Goal: Information Seeking & Learning: Compare options

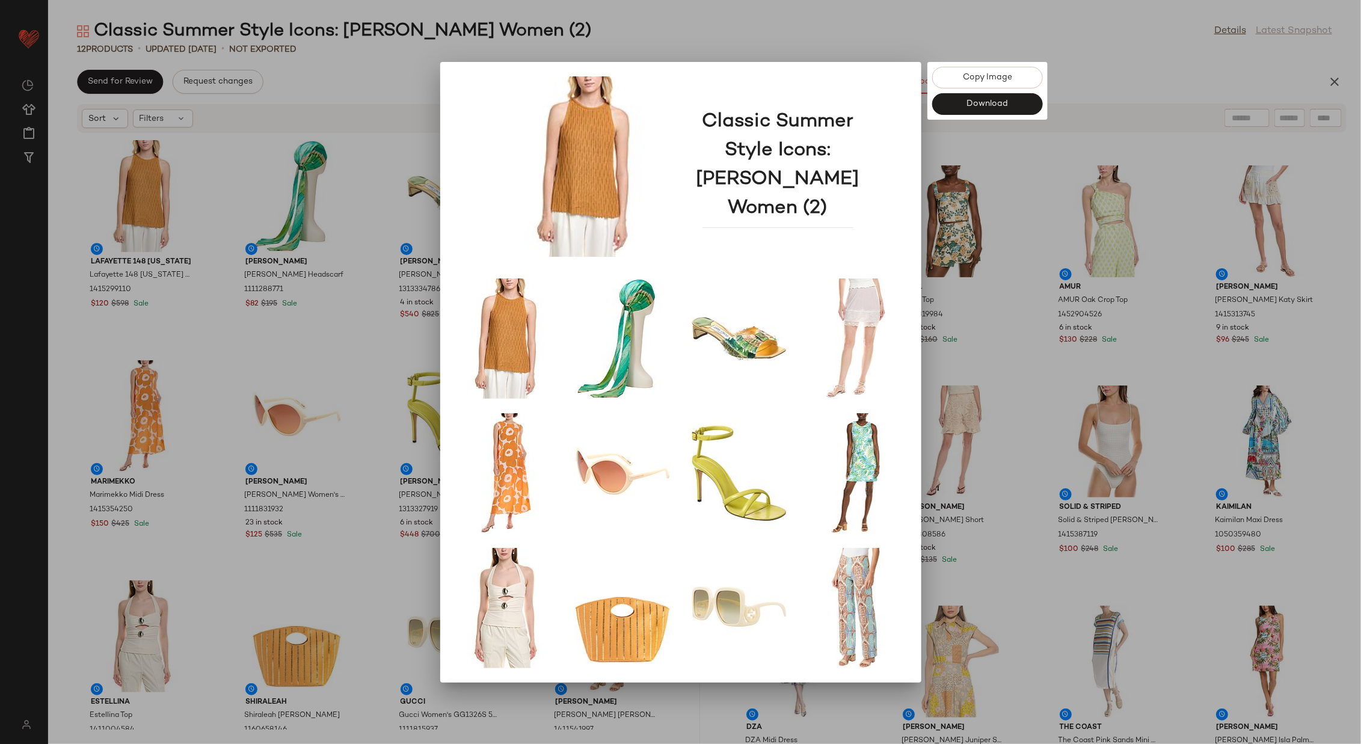
scroll to position [6, 0]
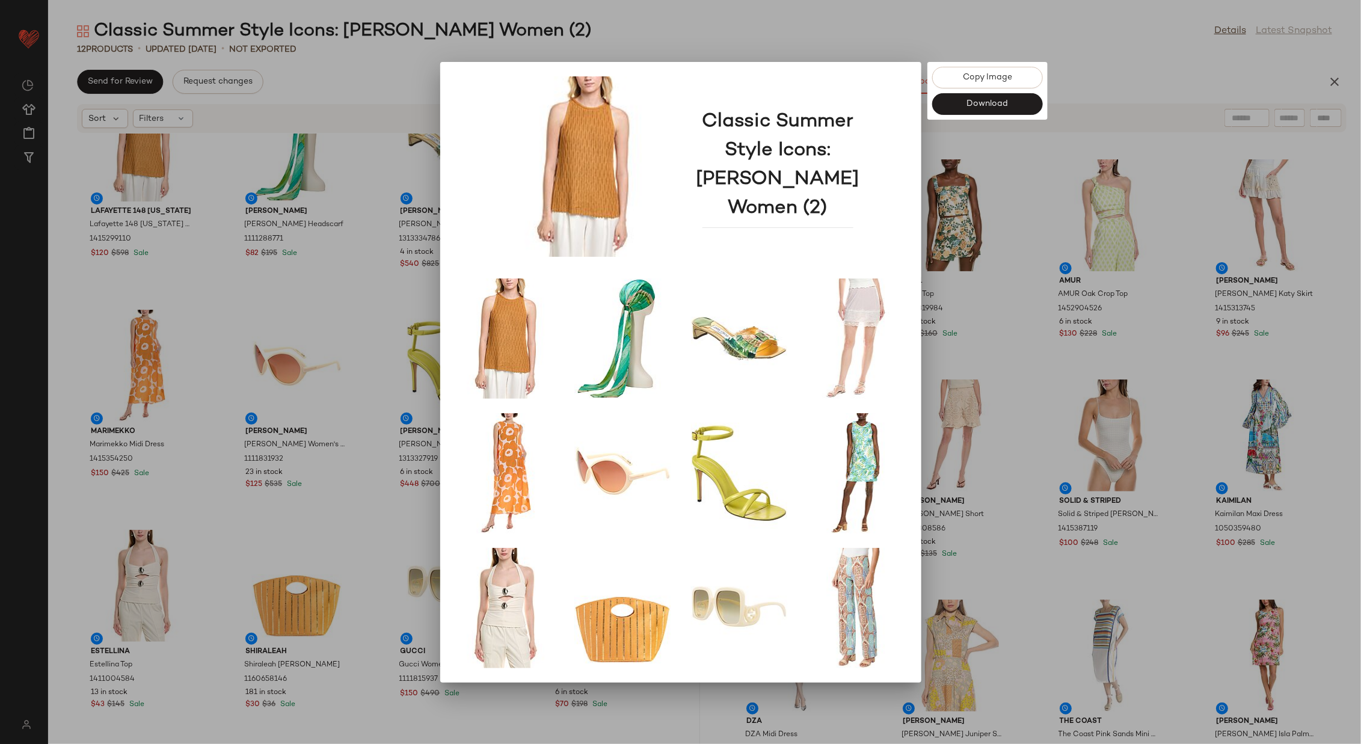
click at [618, 29] on div at bounding box center [680, 372] width 1361 height 744
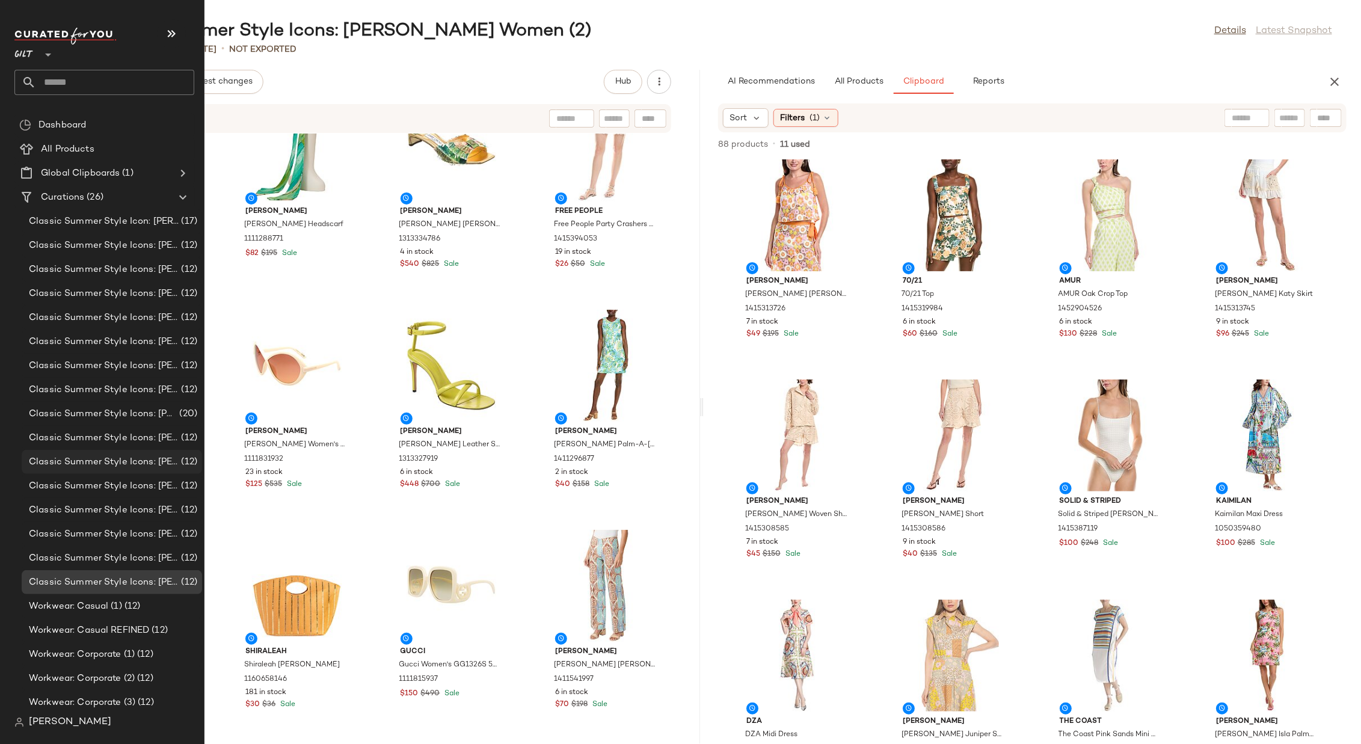
scroll to position [124, 0]
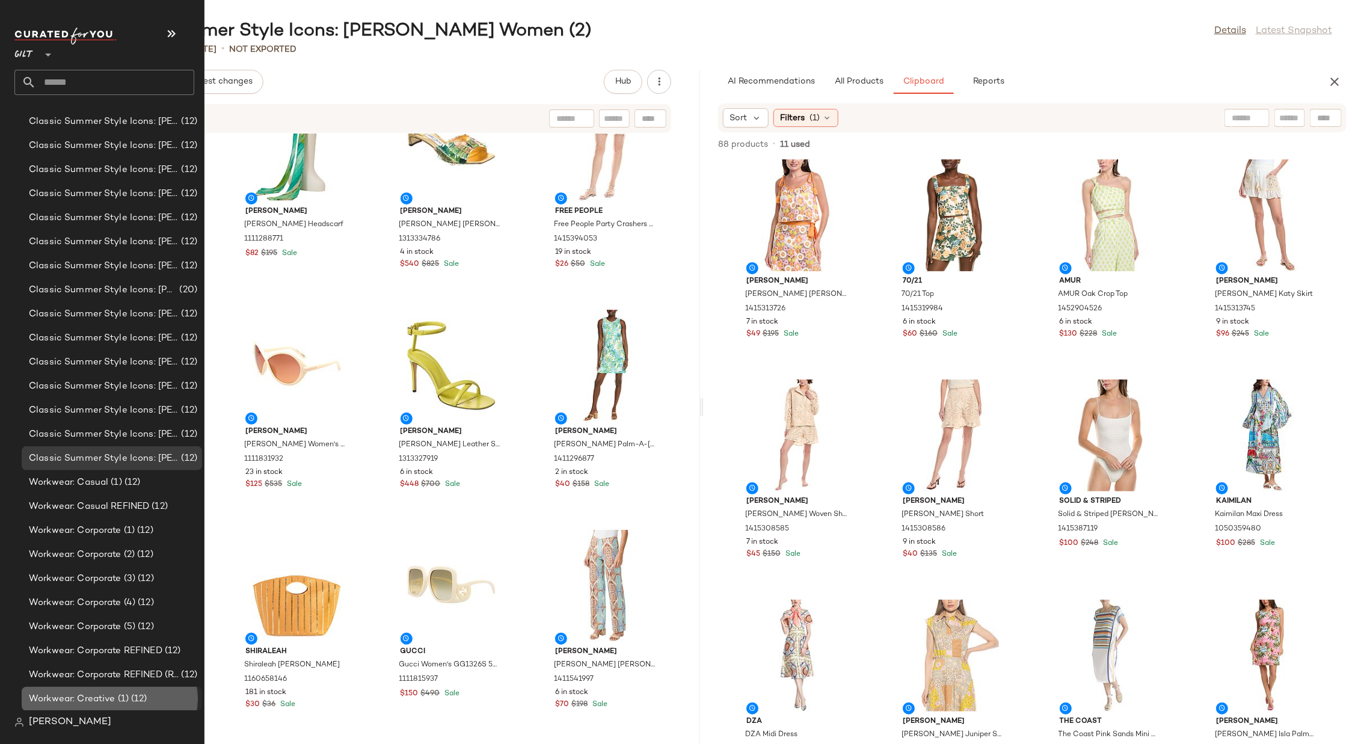
click at [105, 694] on span "Workwear: Creative (1)" at bounding box center [79, 699] width 100 height 14
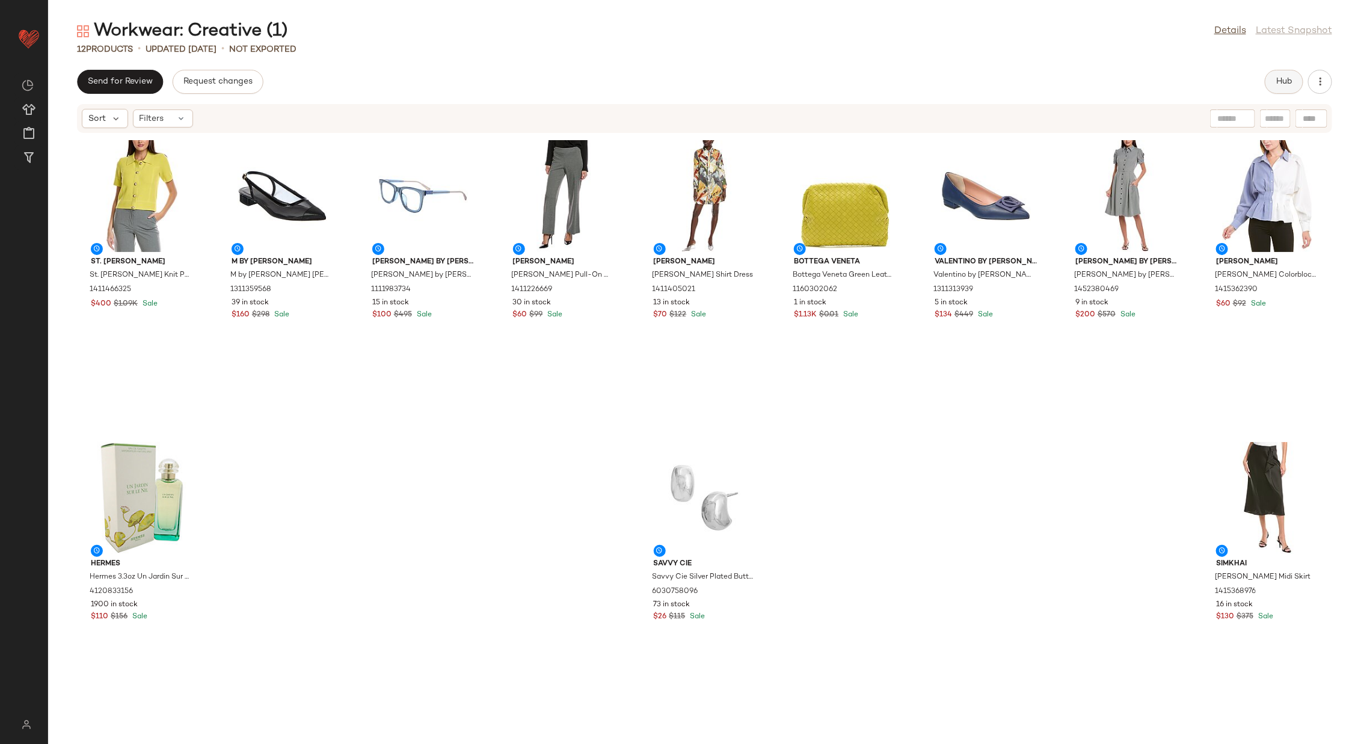
click at [1293, 86] on button "Hub" at bounding box center [1284, 82] width 38 height 24
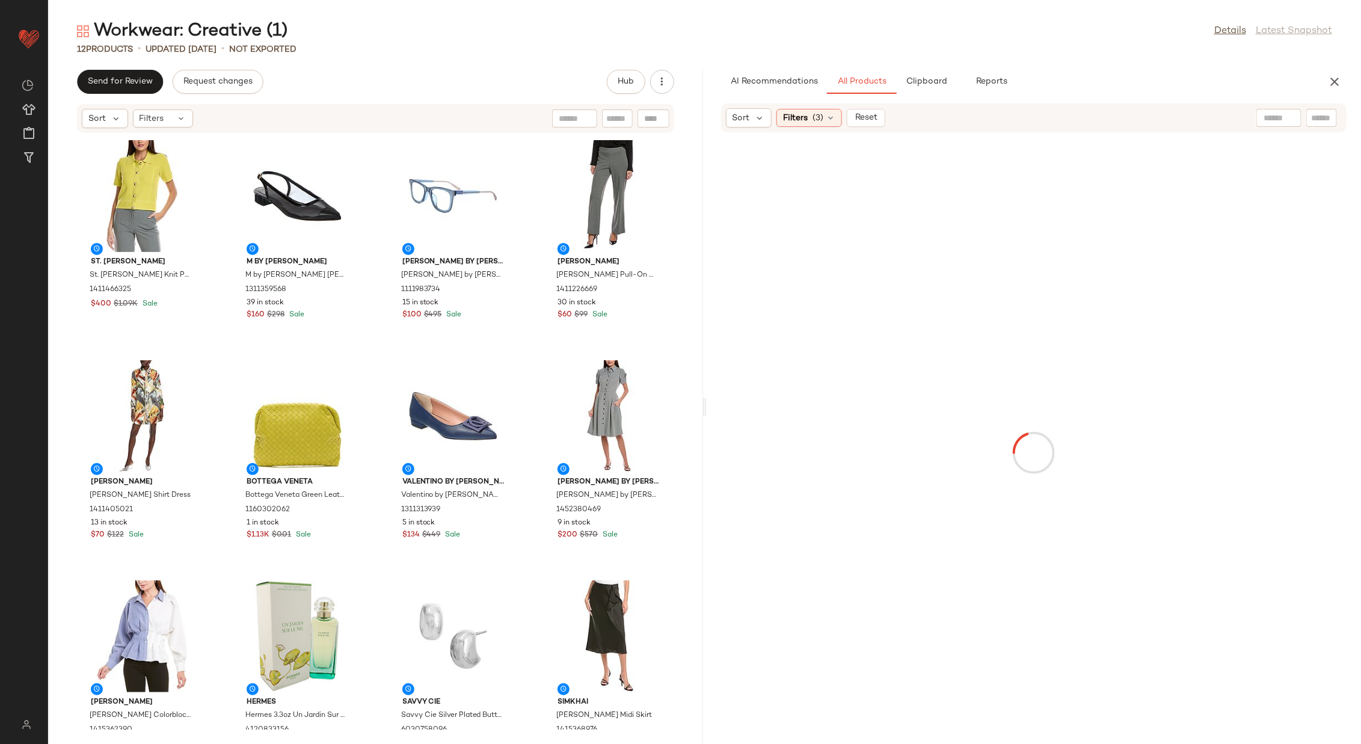
click at [1283, 120] on div at bounding box center [1278, 118] width 45 height 18
type input "**********"
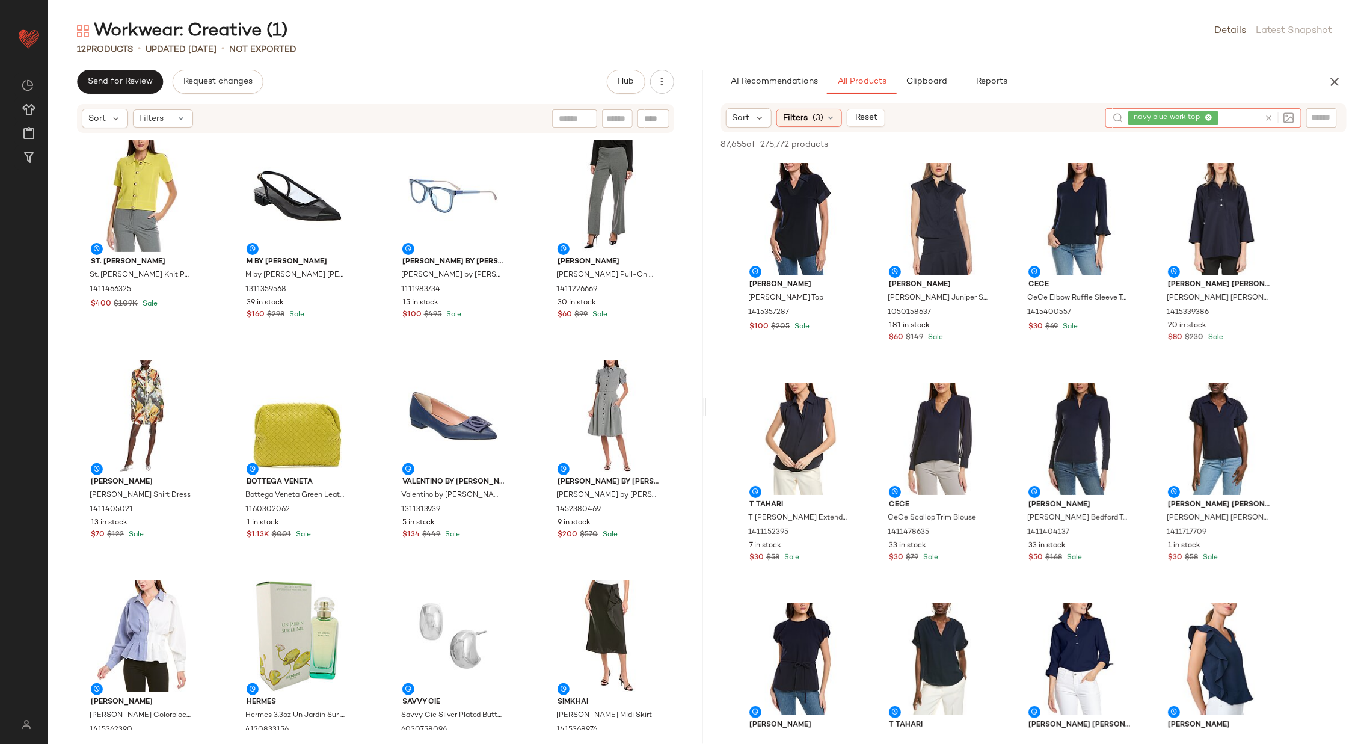
click at [1268, 119] on icon at bounding box center [1268, 118] width 9 height 9
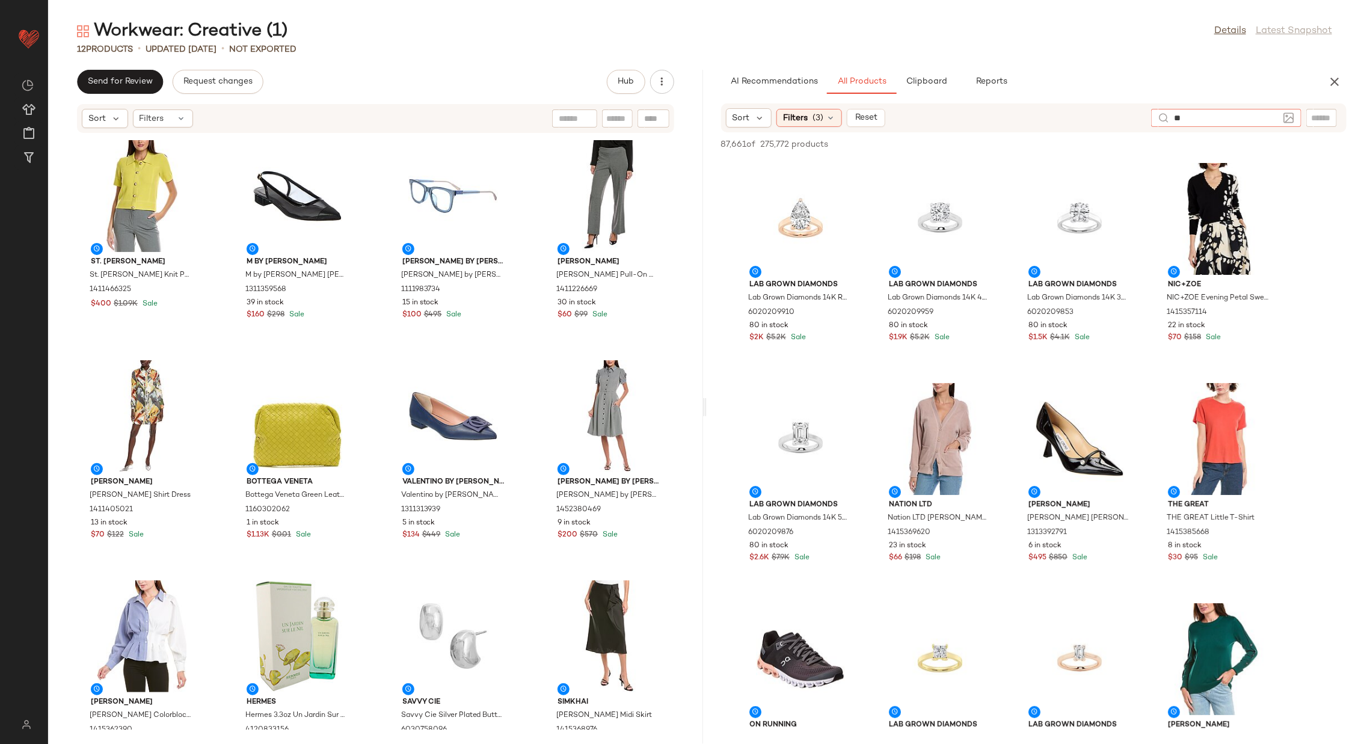
type input "*"
type input "**********"
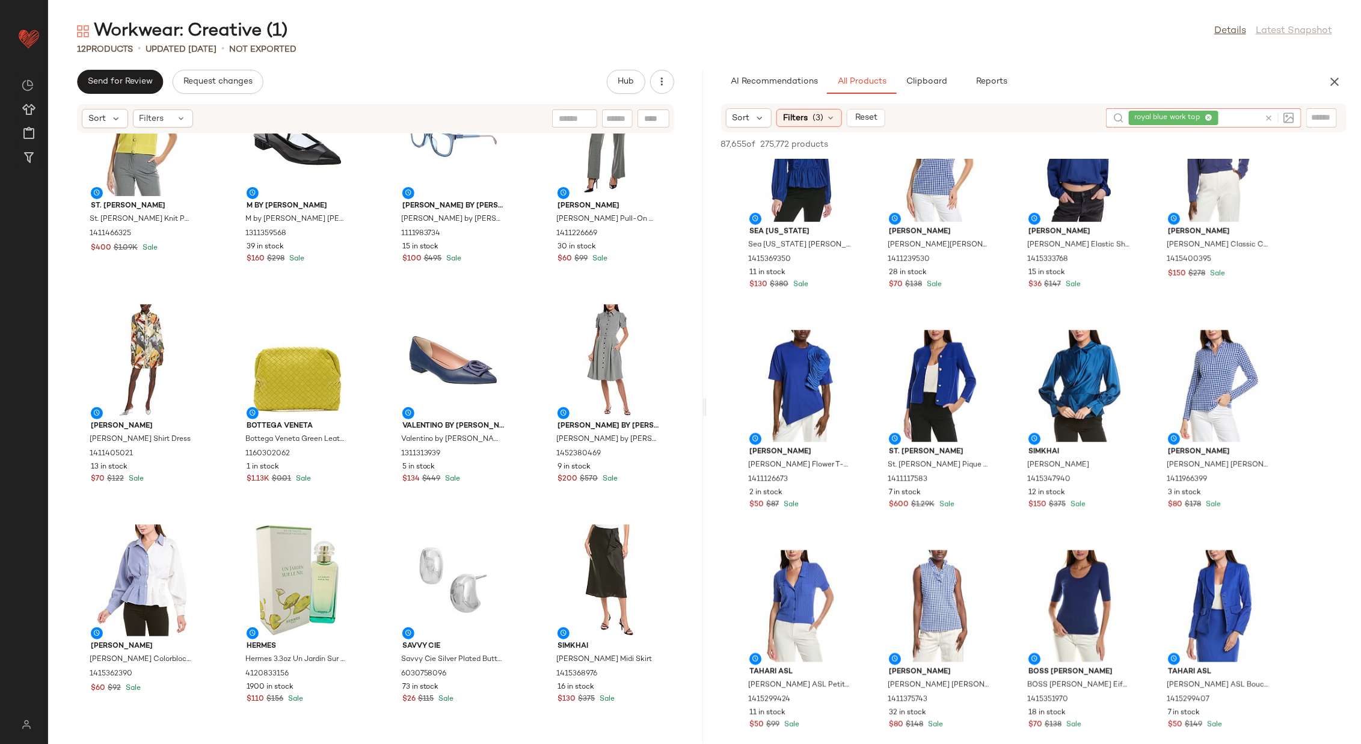
scroll to position [57, 0]
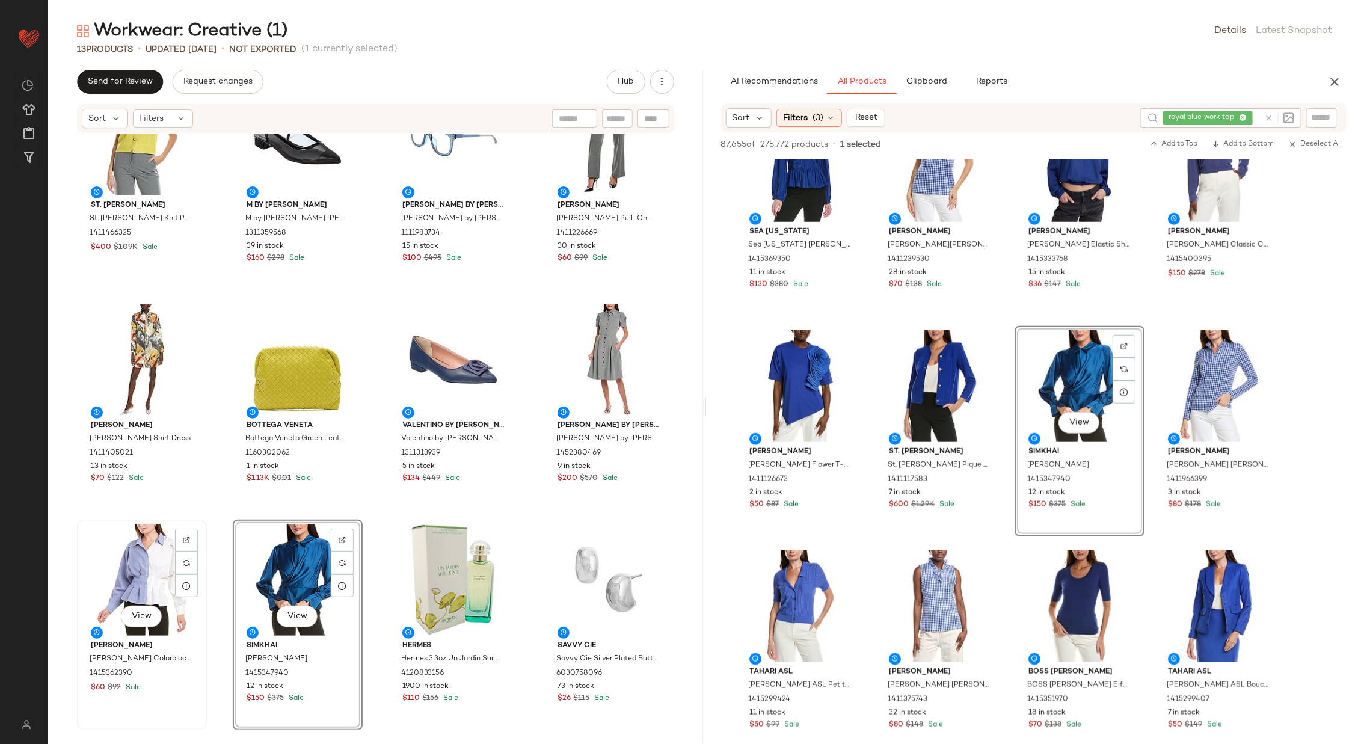
click at [152, 562] on div "View" at bounding box center [141, 580] width 121 height 112
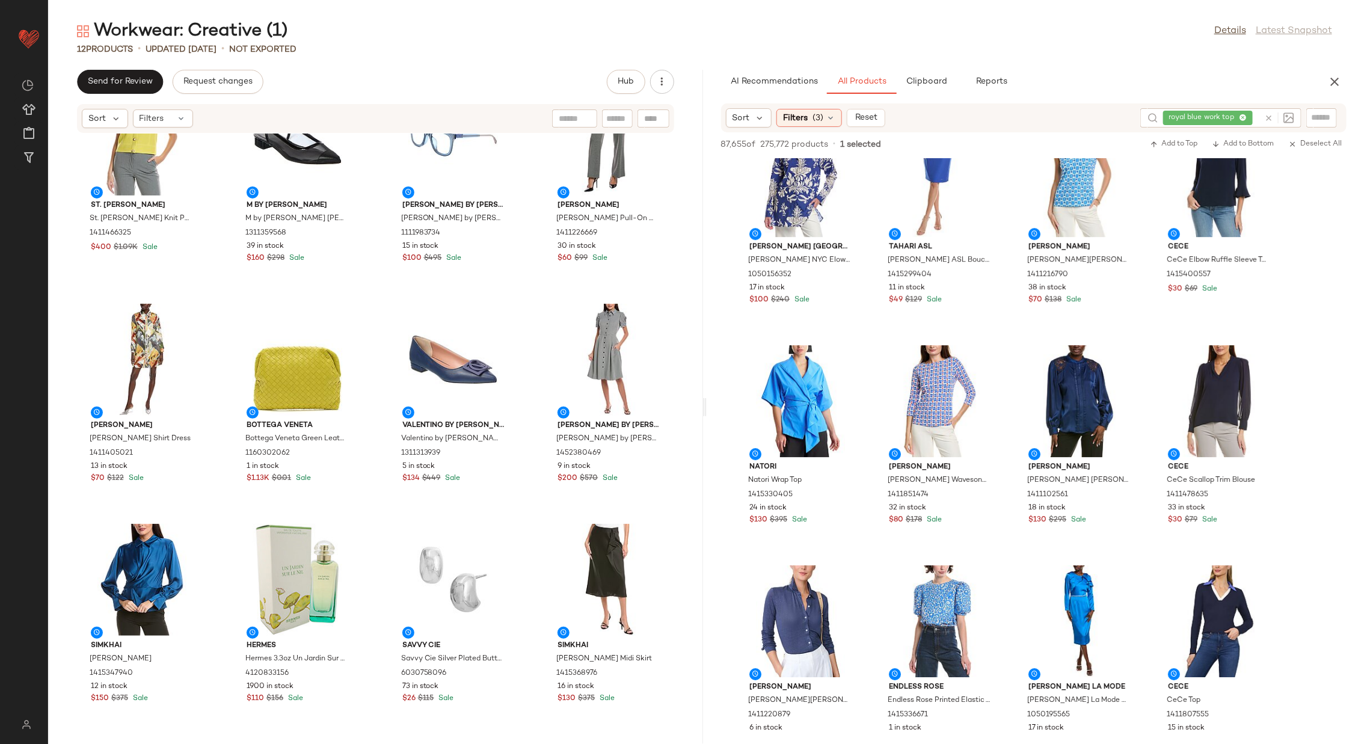
scroll to position [2240, 0]
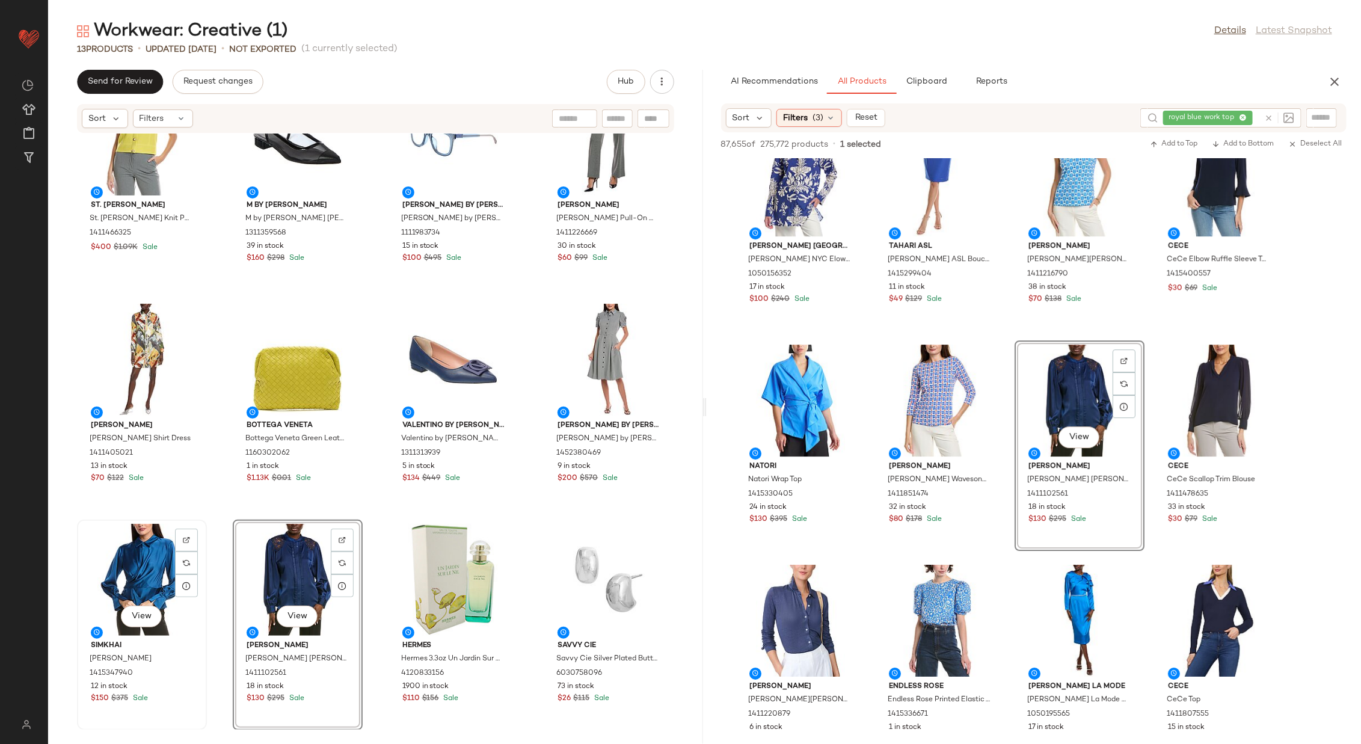
click at [129, 569] on div "View" at bounding box center [141, 580] width 121 height 112
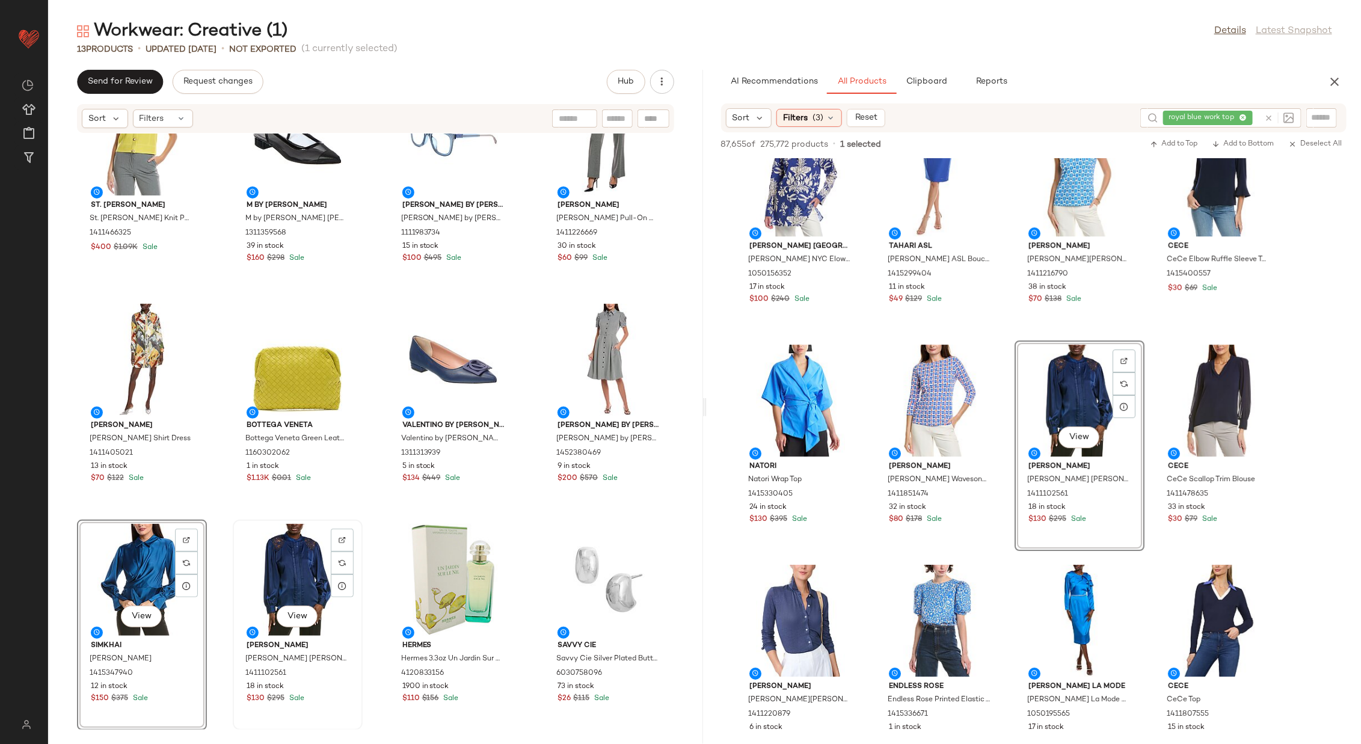
click at [278, 568] on div "View" at bounding box center [297, 580] width 121 height 112
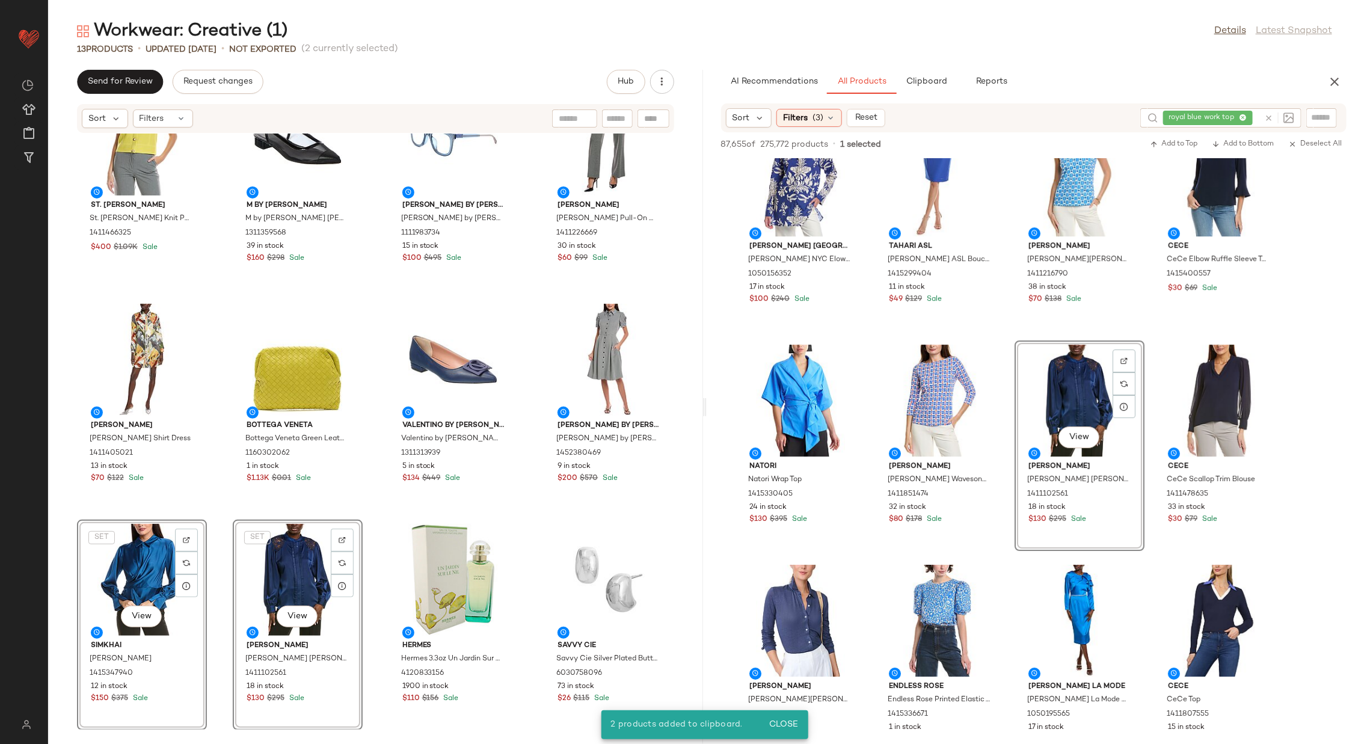
click at [223, 565] on div "St. [PERSON_NAME]. [PERSON_NAME] Knit Polo Jacket 1411466325 $400 $1.09K Sale M…" at bounding box center [375, 432] width 655 height 596
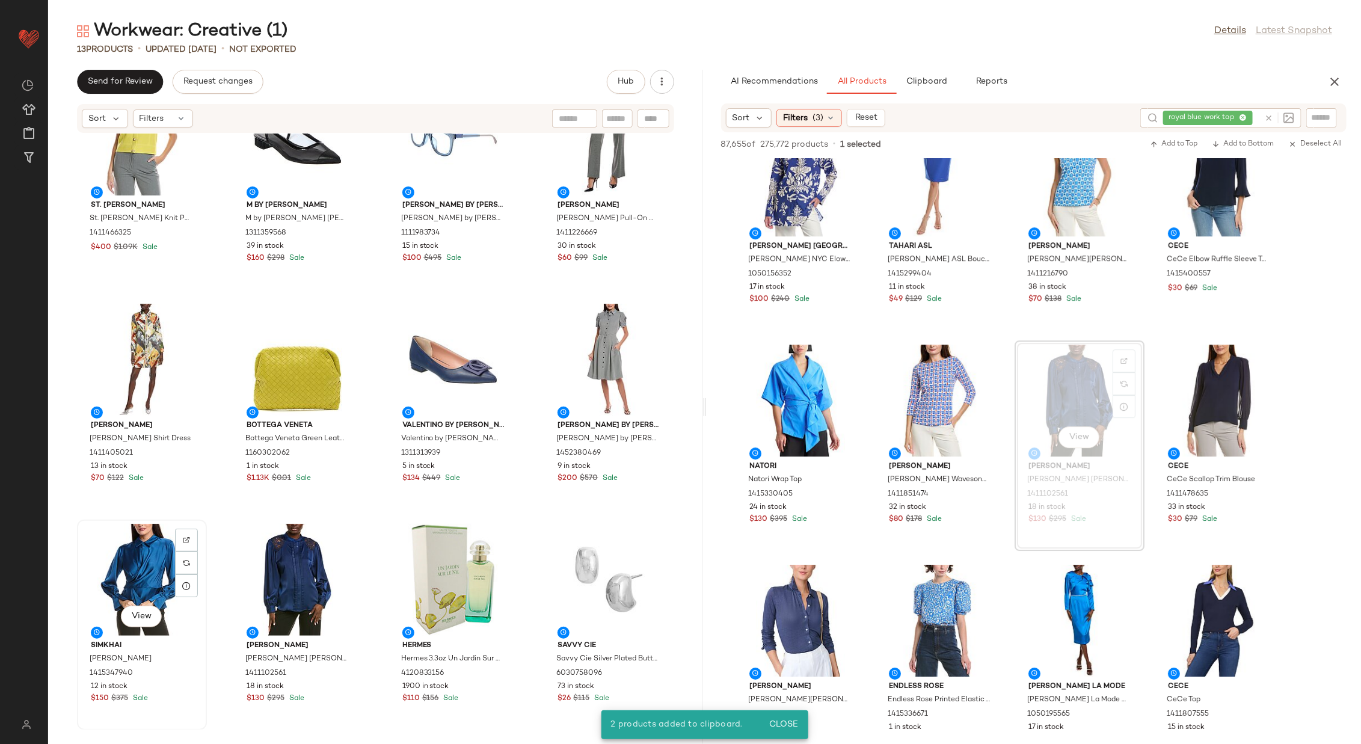
click at [134, 570] on div "View" at bounding box center [141, 580] width 121 height 112
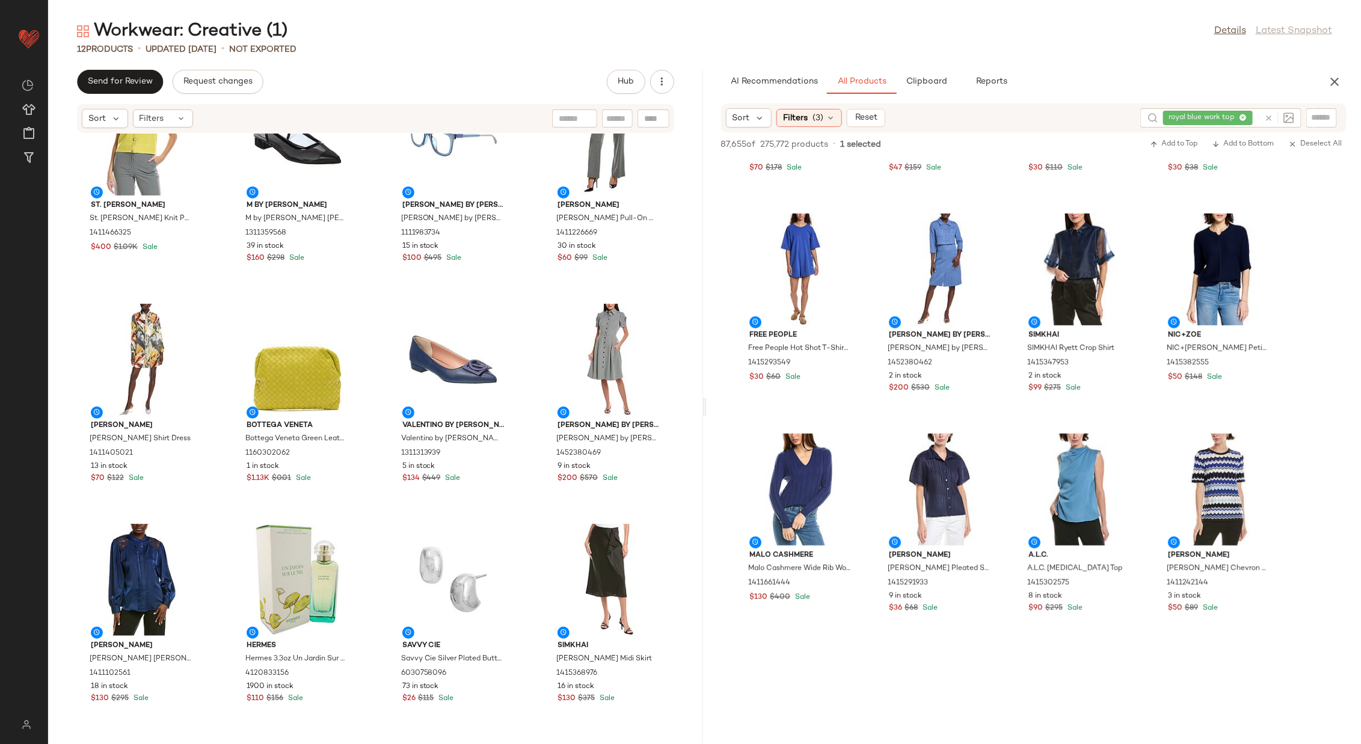
scroll to position [5902, 0]
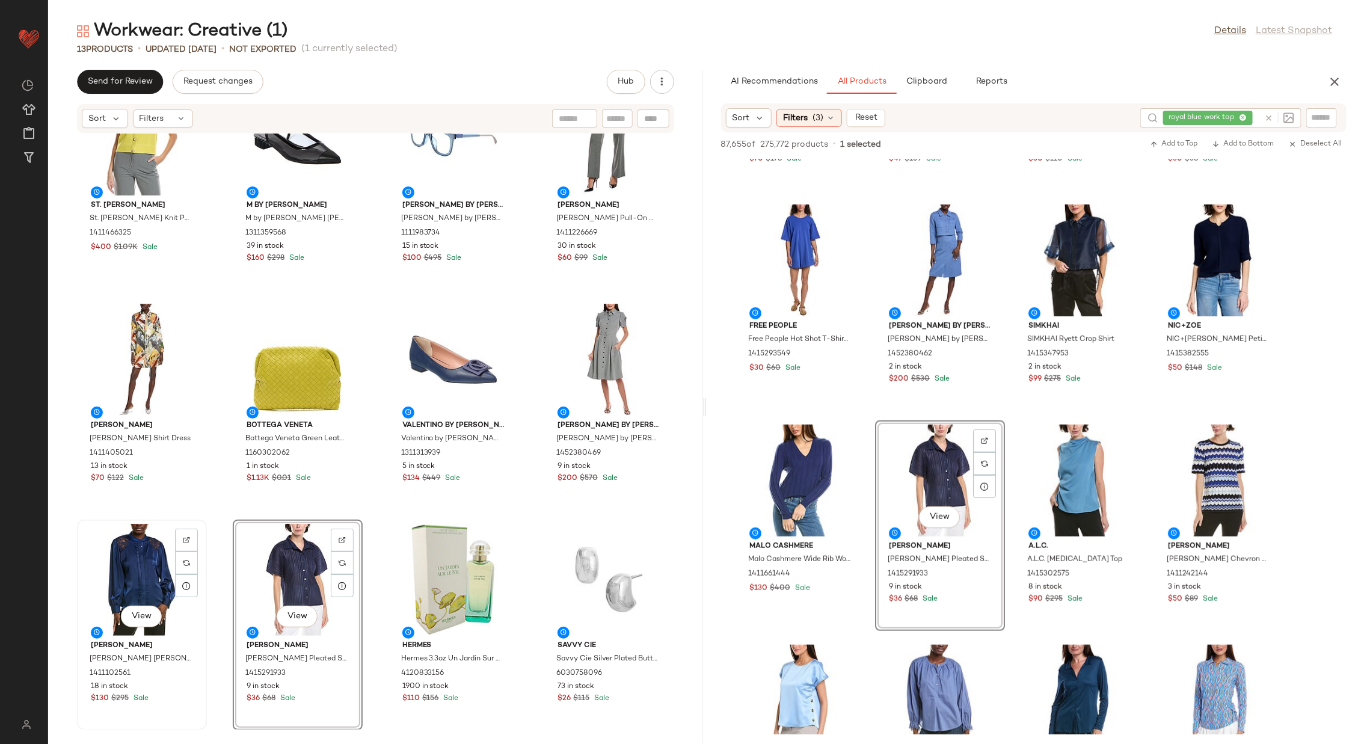
click at [148, 569] on div "View" at bounding box center [141, 580] width 121 height 112
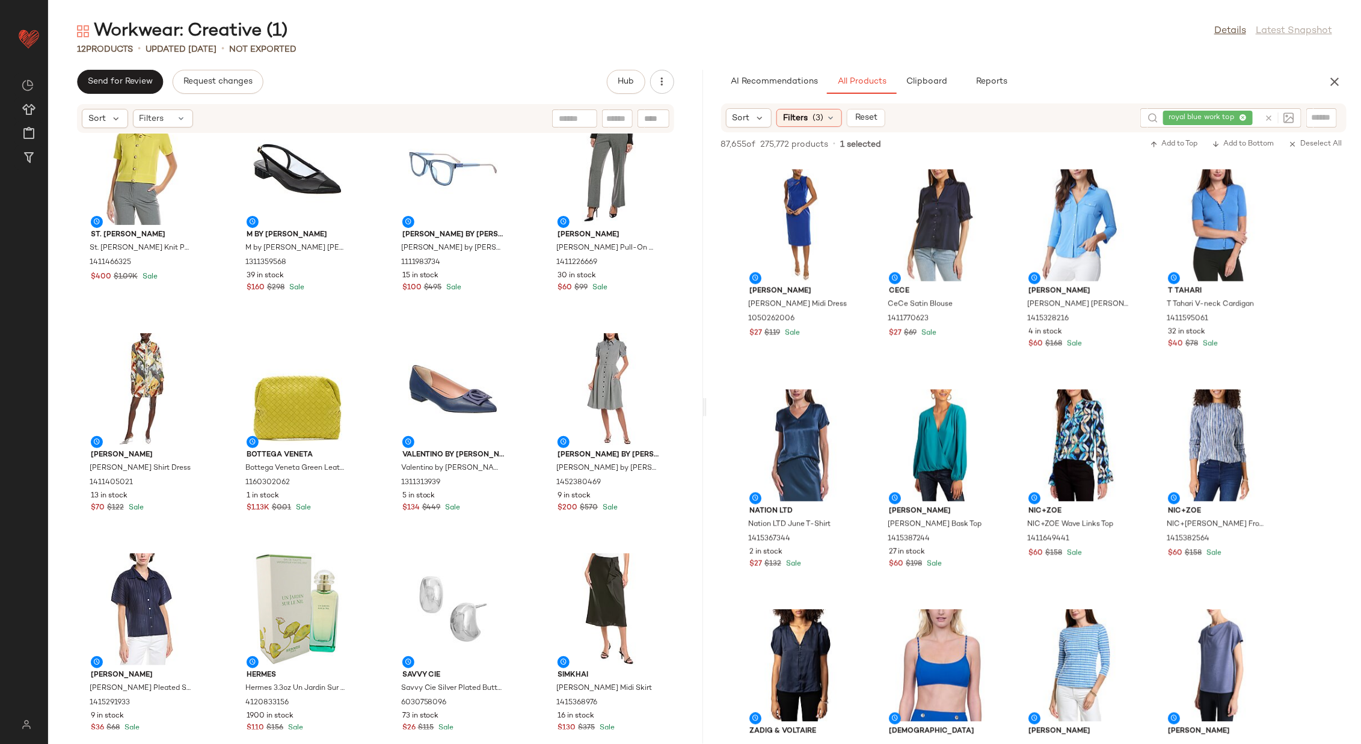
scroll to position [6828, 0]
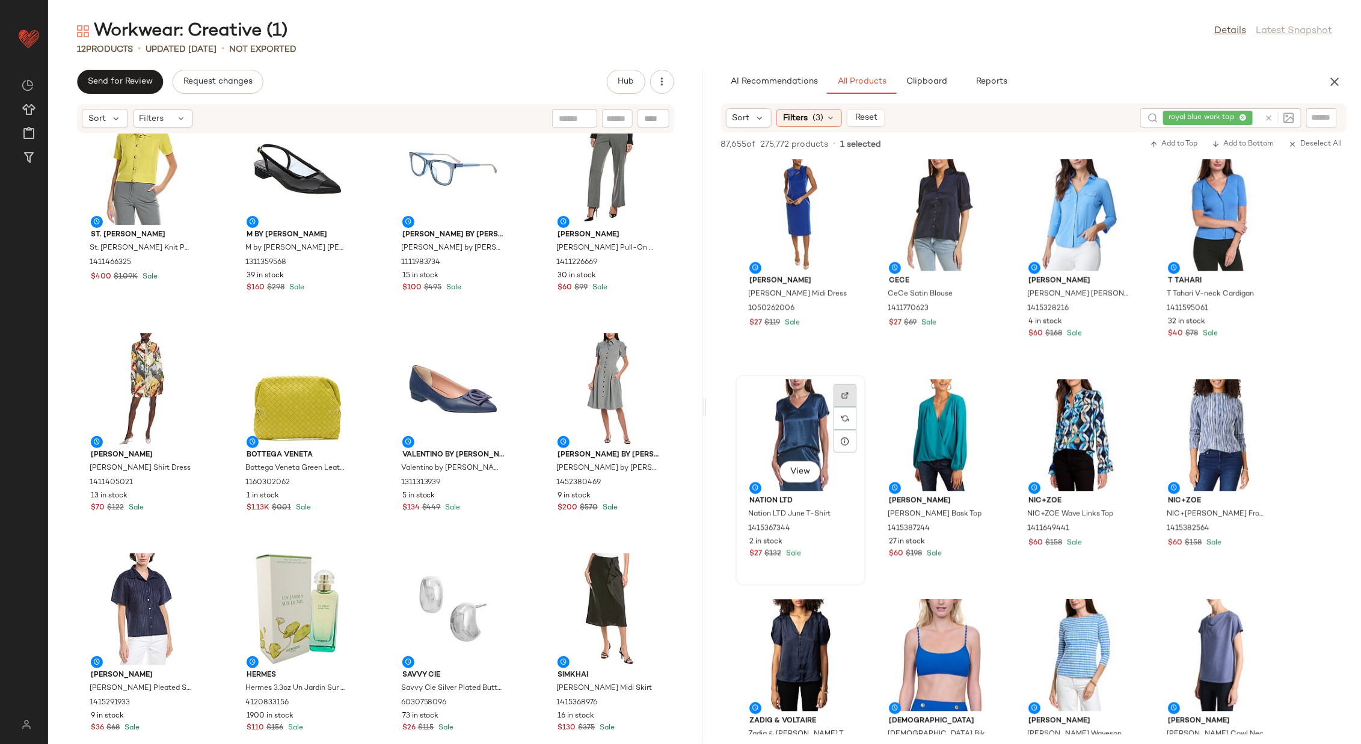
click at [842, 393] on img at bounding box center [844, 395] width 7 height 7
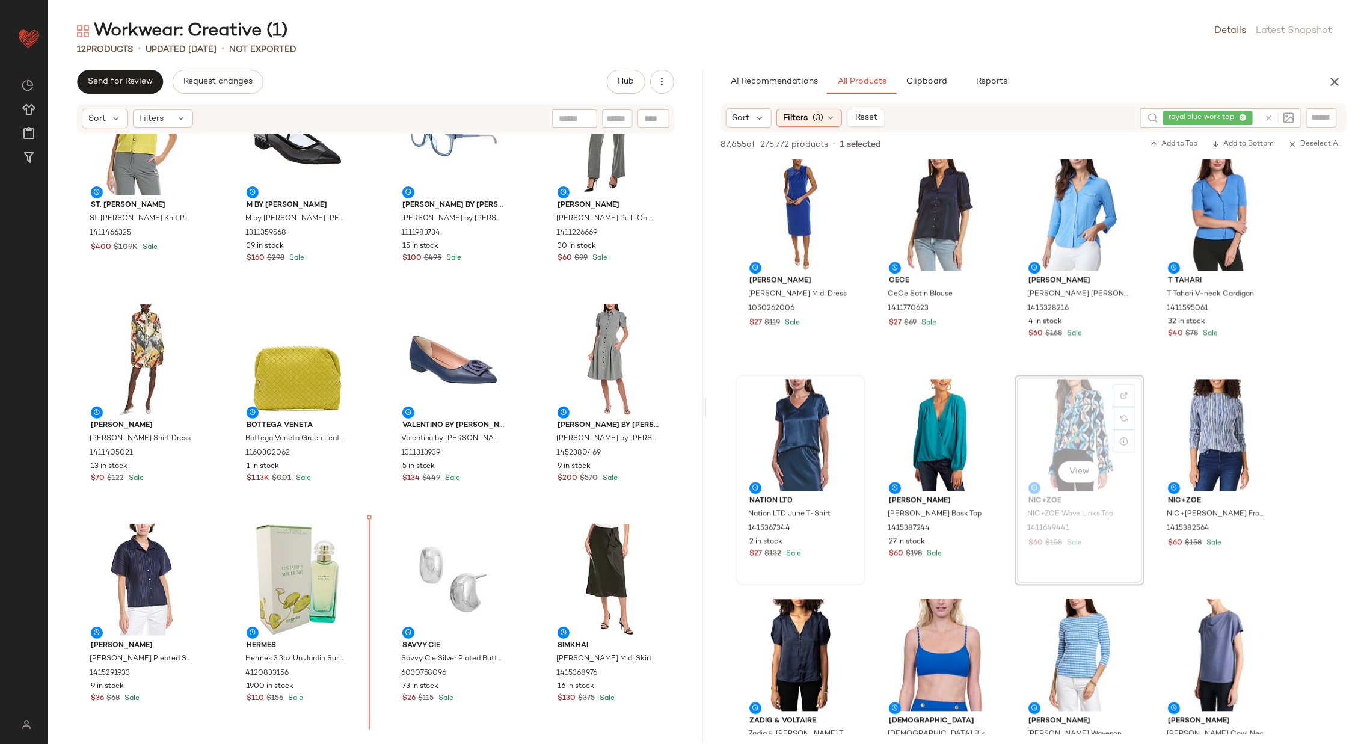
scroll to position [57, 0]
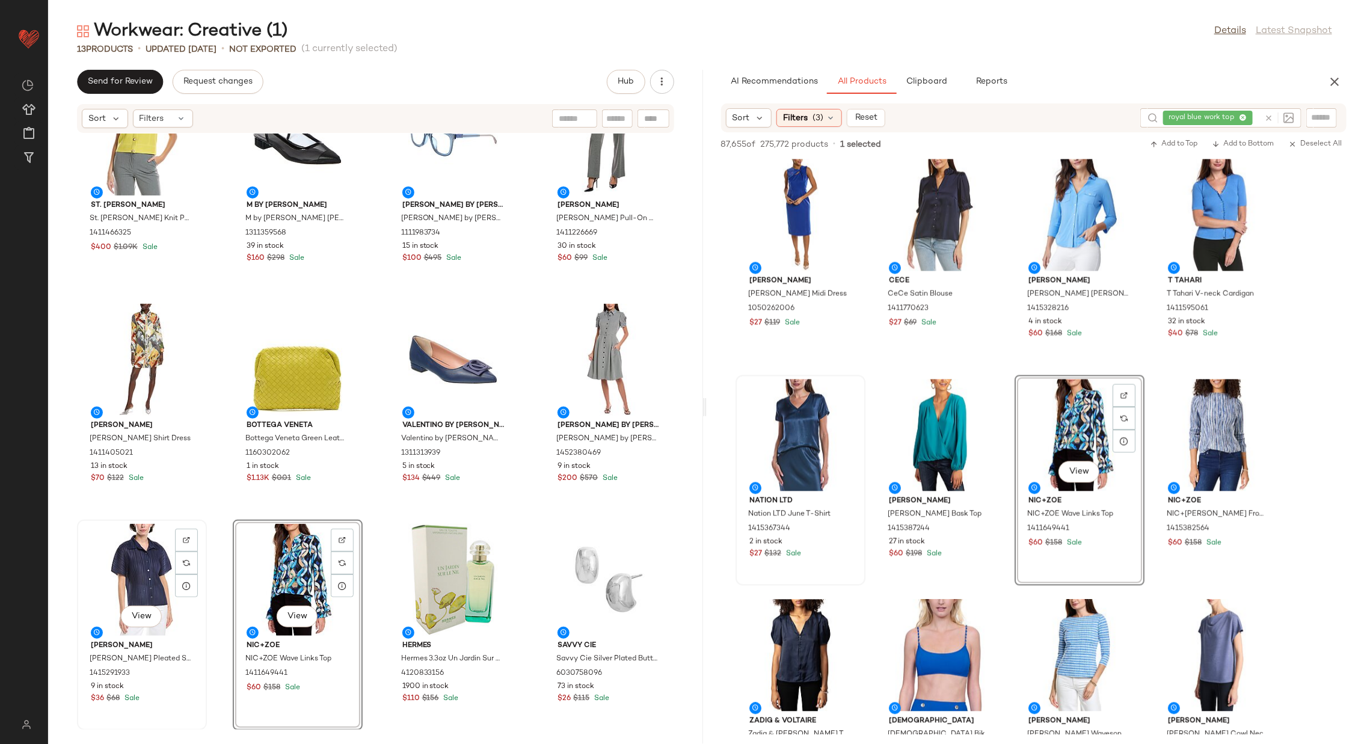
click at [143, 574] on div "View" at bounding box center [141, 580] width 121 height 112
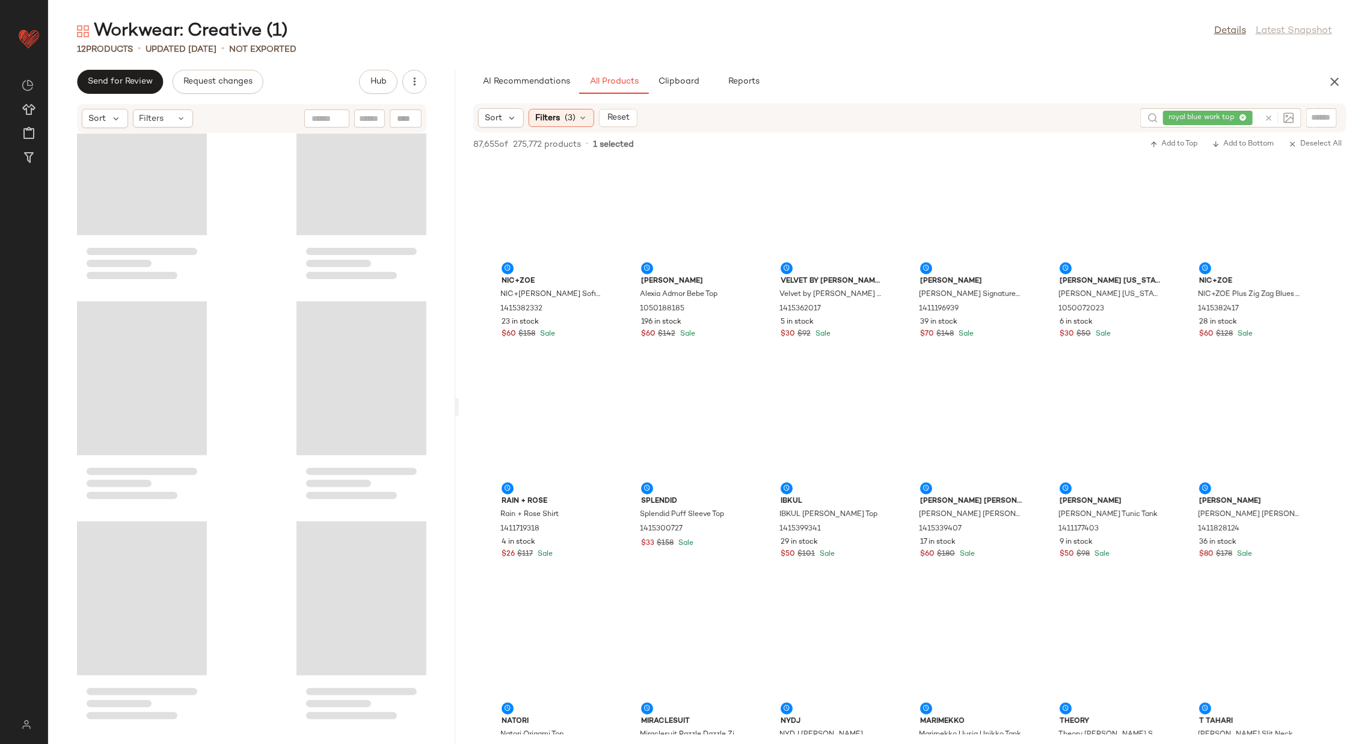
scroll to position [4406, 0]
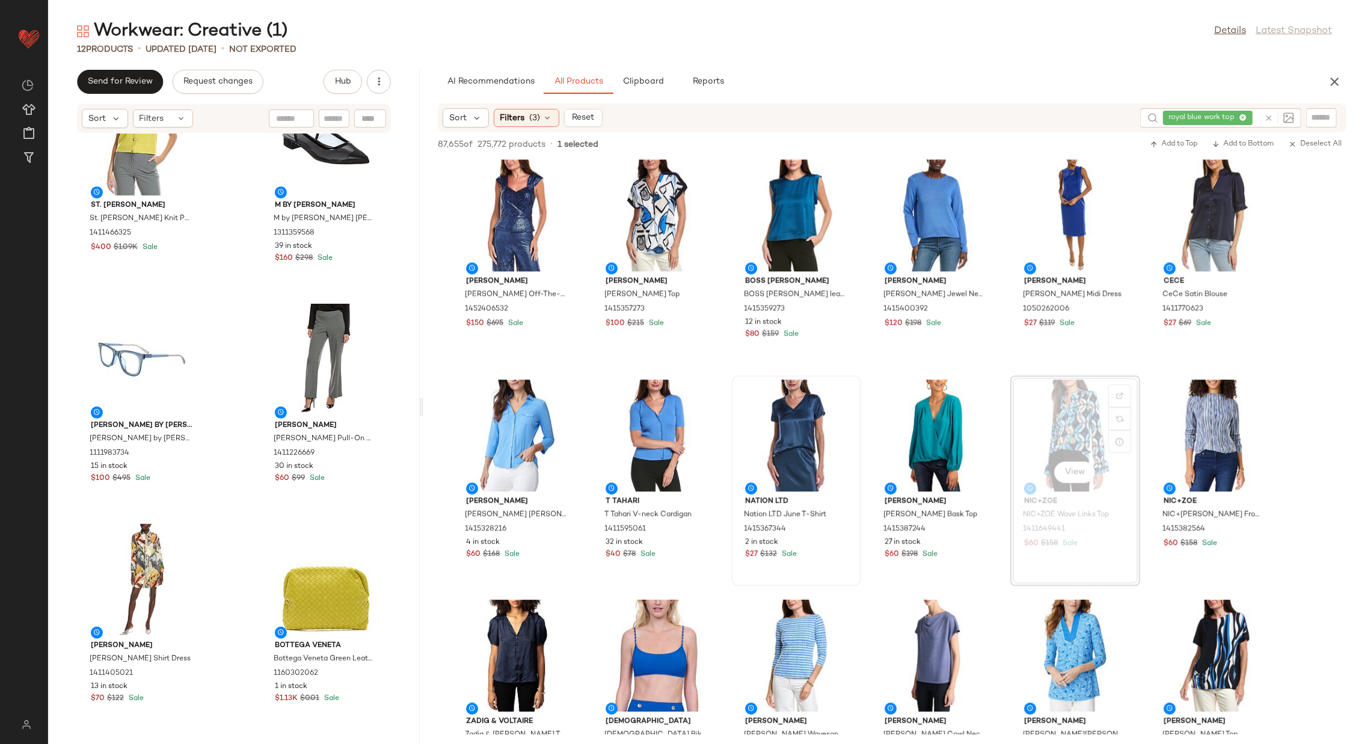
drag, startPoint x: 706, startPoint y: 407, endPoint x: 423, endPoint y: 392, distance: 283.1
click at [423, 392] on div "Workwear: Creative (1) Details Latest Snapshot 12 Products • updated [DATE] • N…" at bounding box center [704, 381] width 1313 height 725
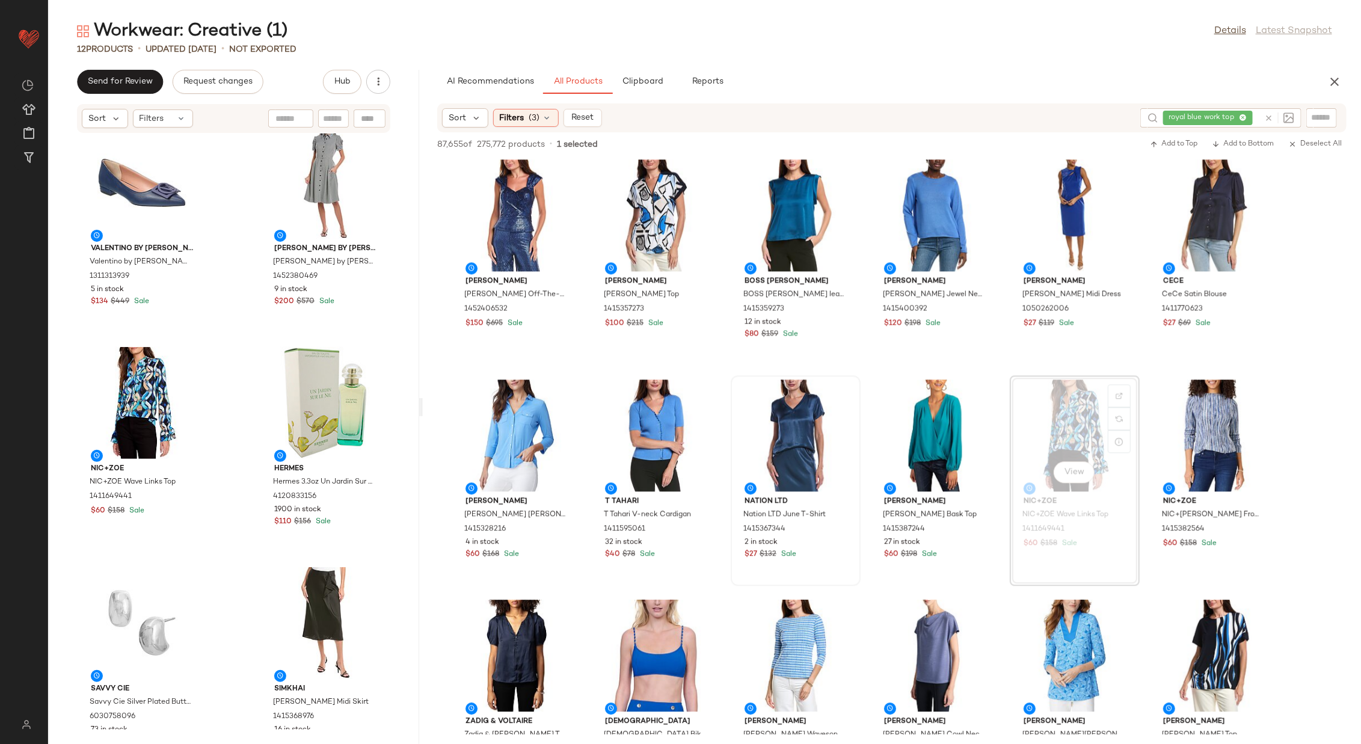
scroll to position [685, 0]
click at [186, 362] on img at bounding box center [186, 361] width 7 height 7
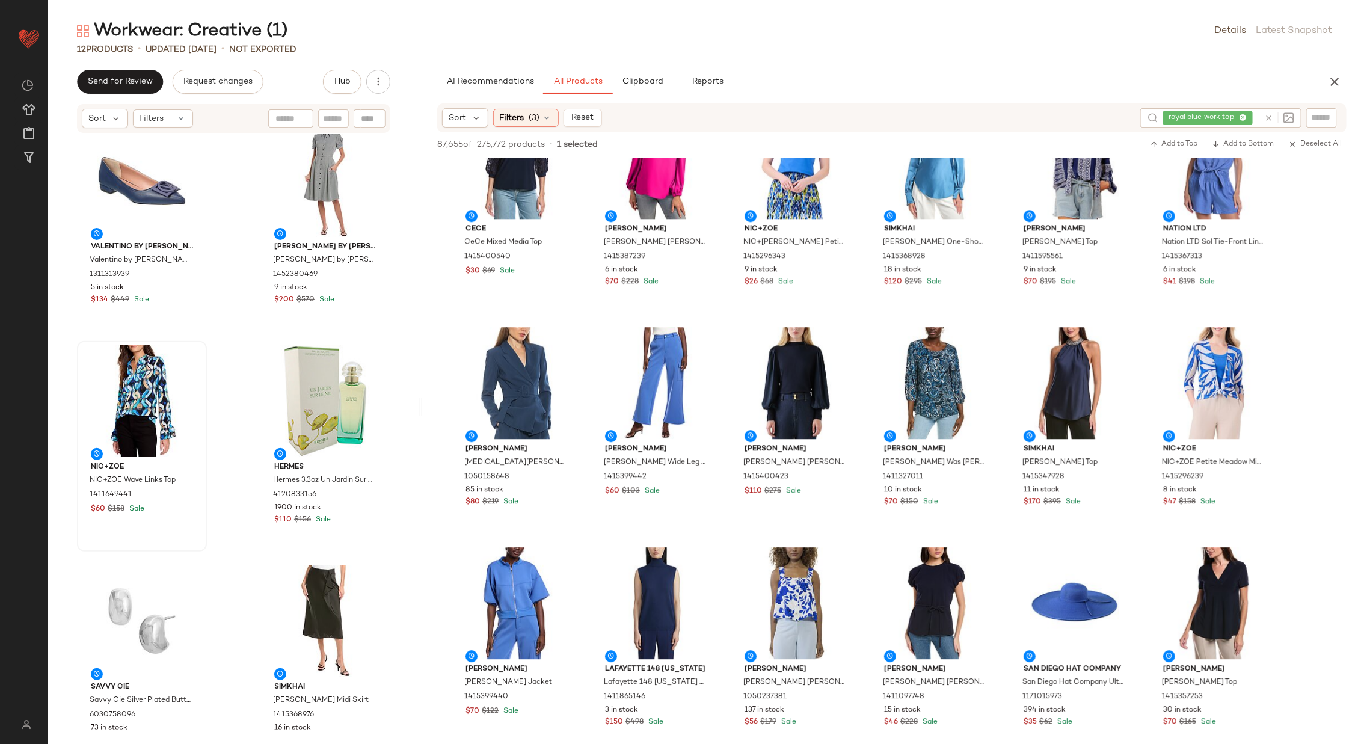
scroll to position [7335, 0]
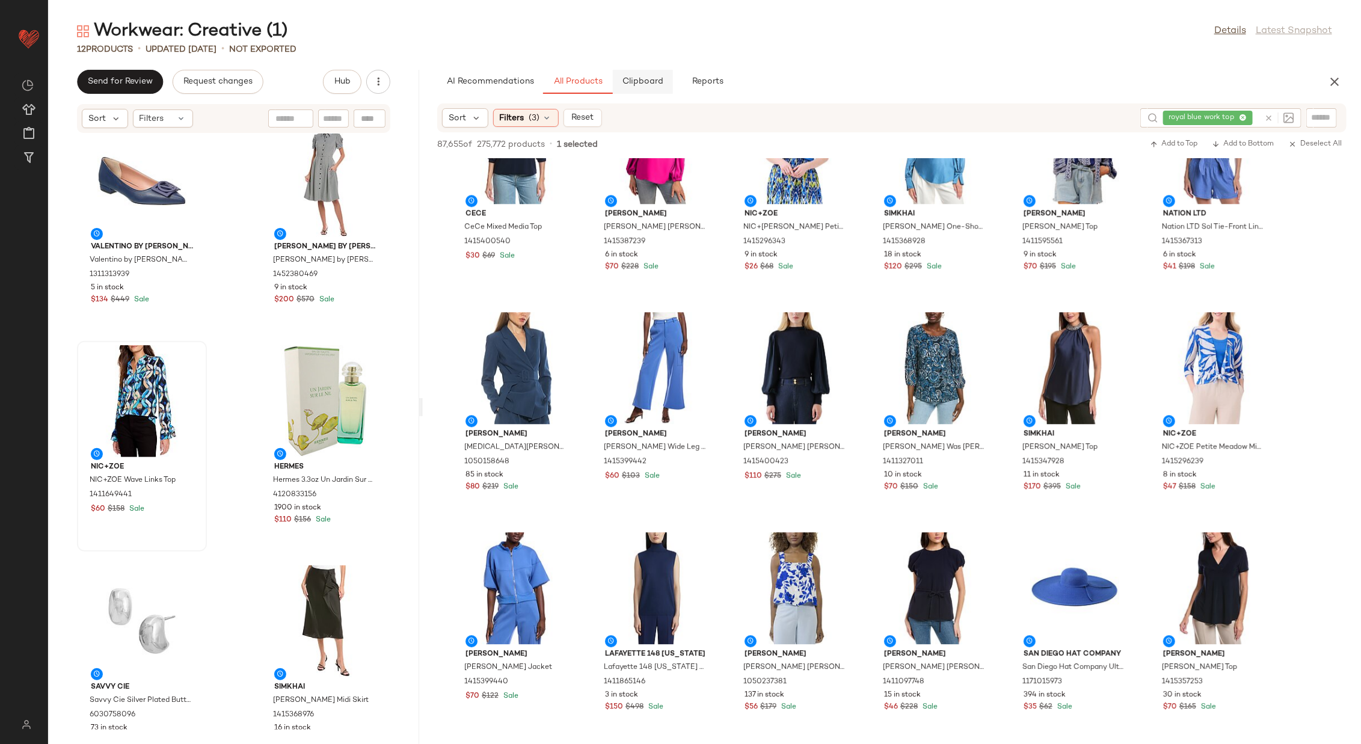
click at [649, 76] on button "Clipboard" at bounding box center [643, 82] width 60 height 24
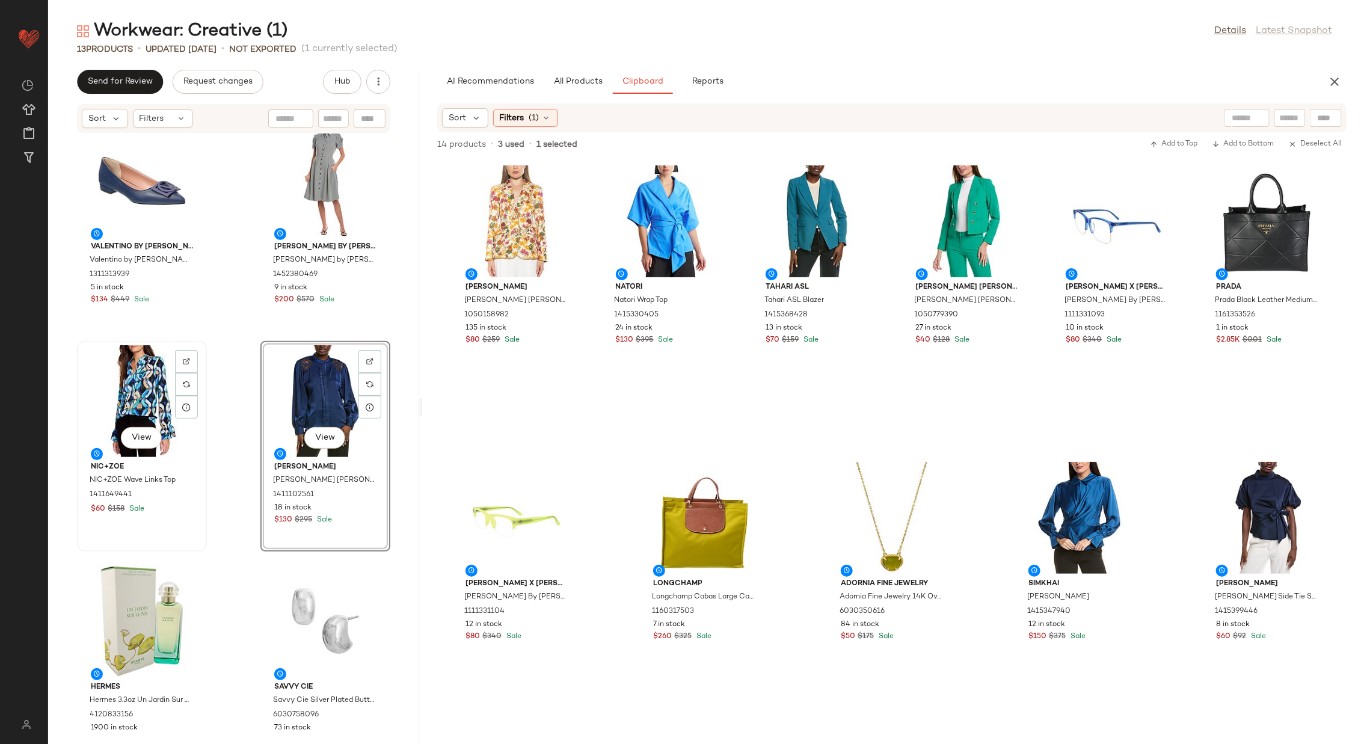
click at [128, 397] on div "View" at bounding box center [141, 401] width 121 height 112
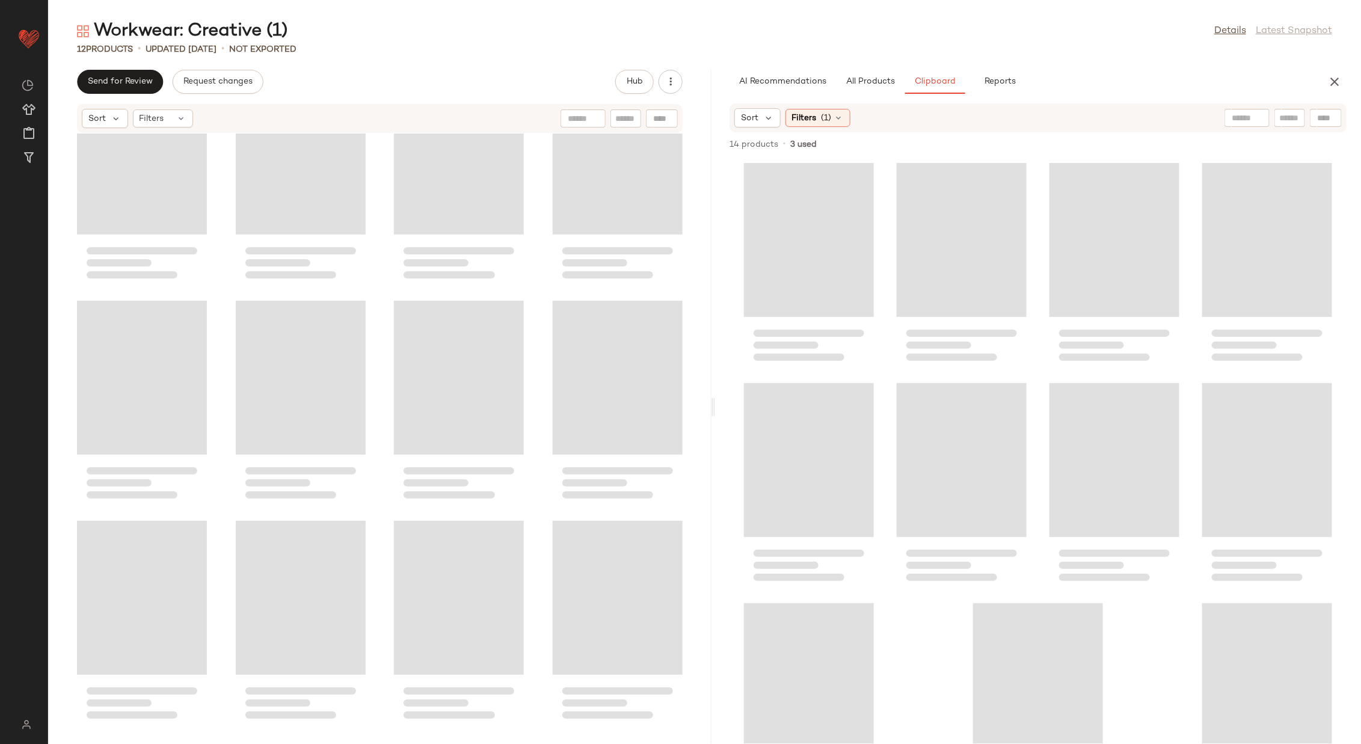
scroll to position [56, 0]
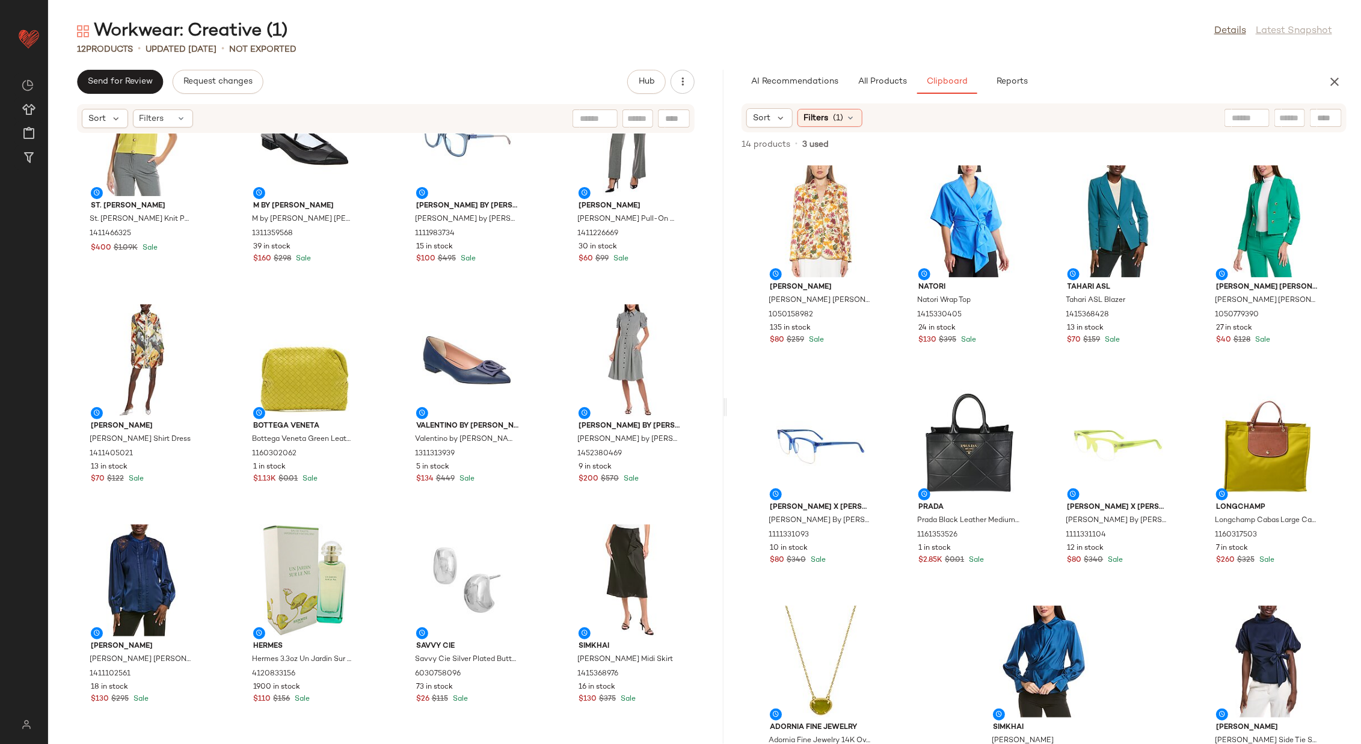
drag, startPoint x: 419, startPoint y: 401, endPoint x: 724, endPoint y: 398, distance: 304.4
click at [724, 398] on div "Workwear: Creative (1) Details Latest Snapshot 12 Products • updated [DATE] • N…" at bounding box center [704, 381] width 1313 height 725
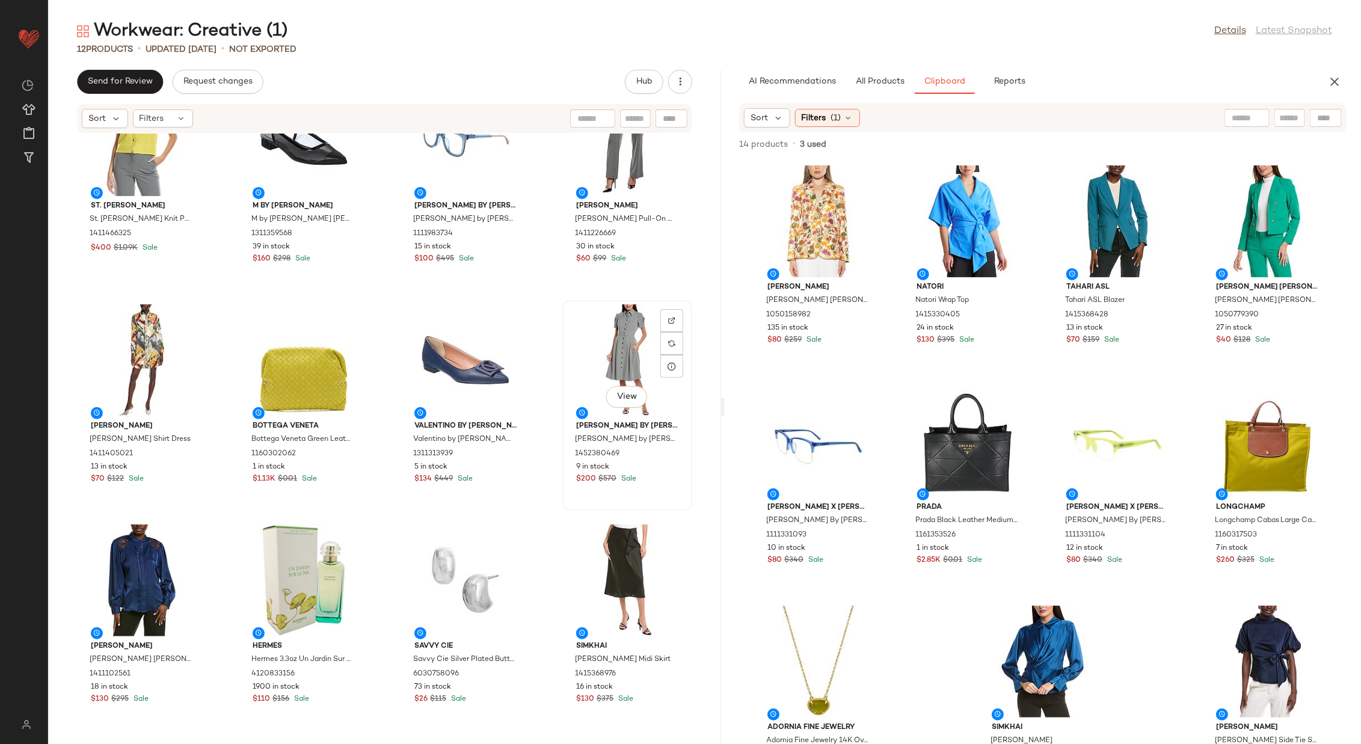
scroll to position [0, 0]
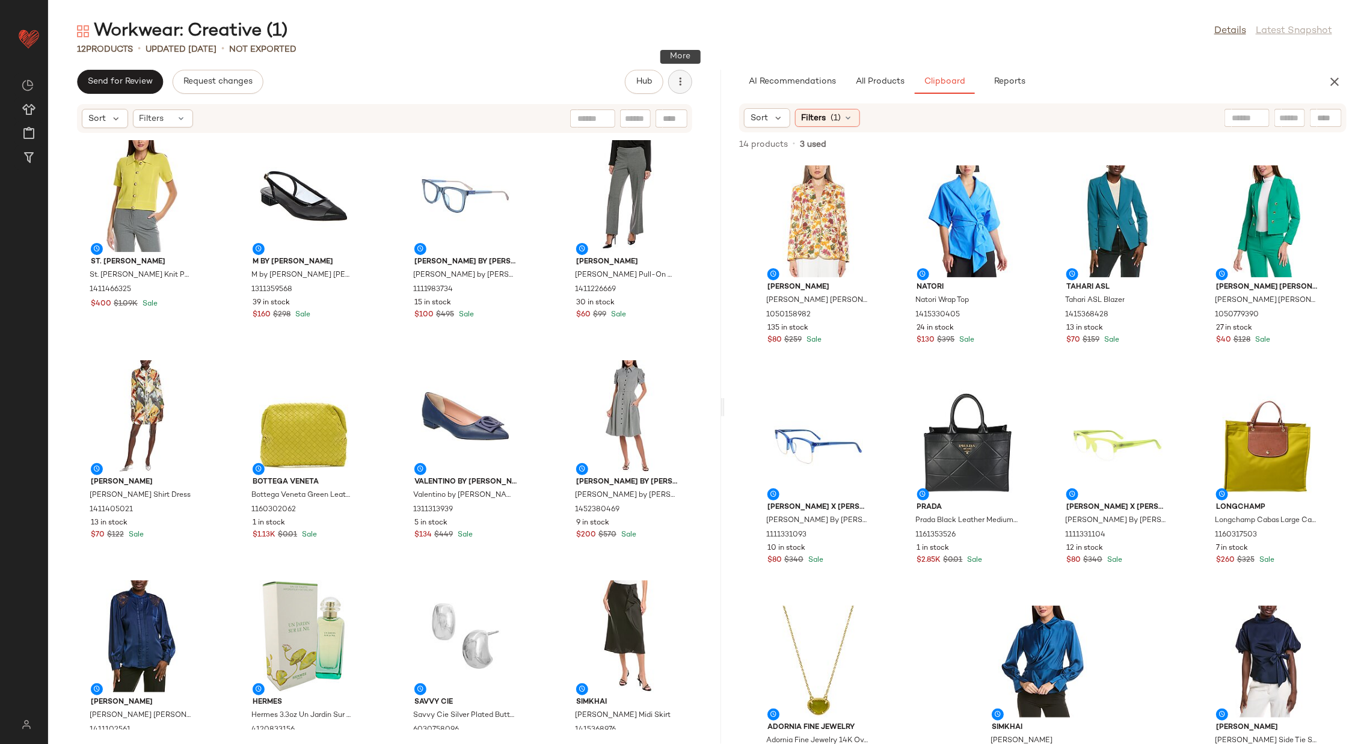
click at [679, 75] on button "button" at bounding box center [680, 82] width 24 height 24
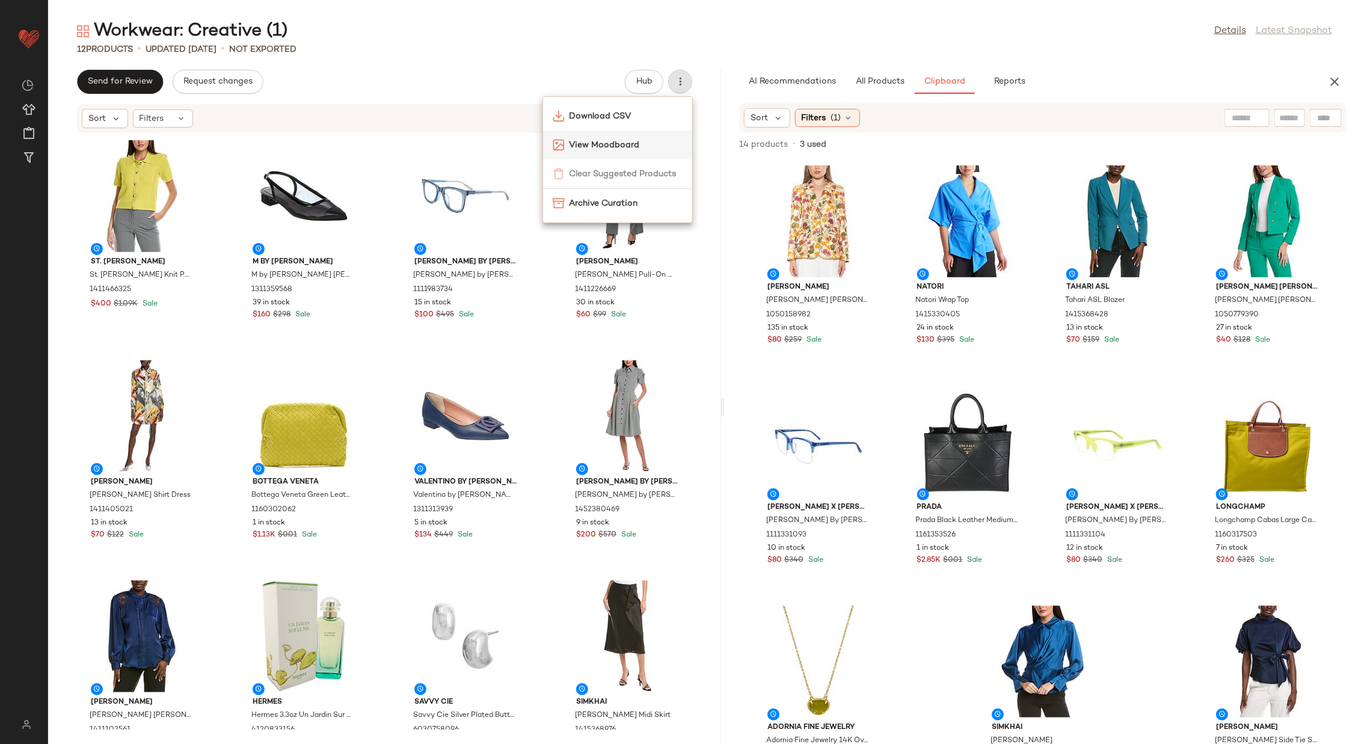
click at [645, 137] on div "View Moodboard" at bounding box center [617, 145] width 149 height 29
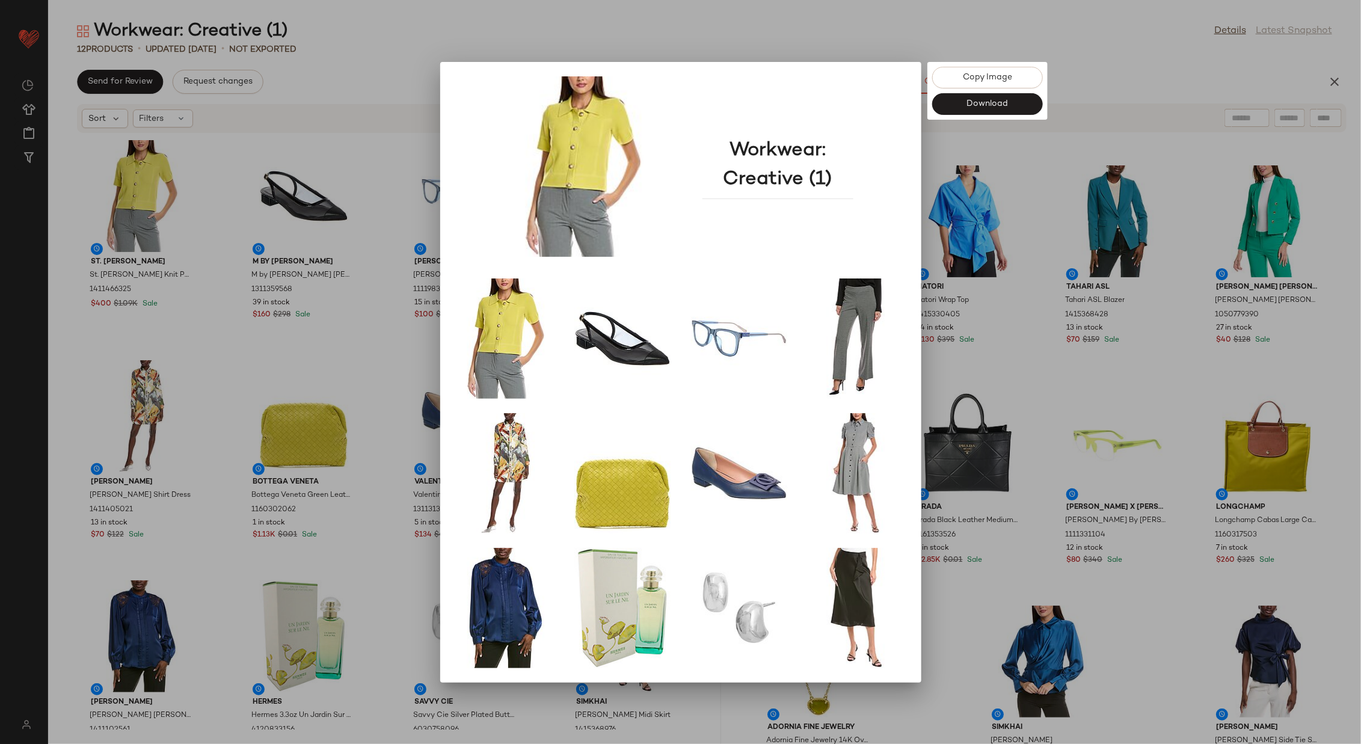
click at [1009, 370] on div at bounding box center [680, 372] width 1361 height 744
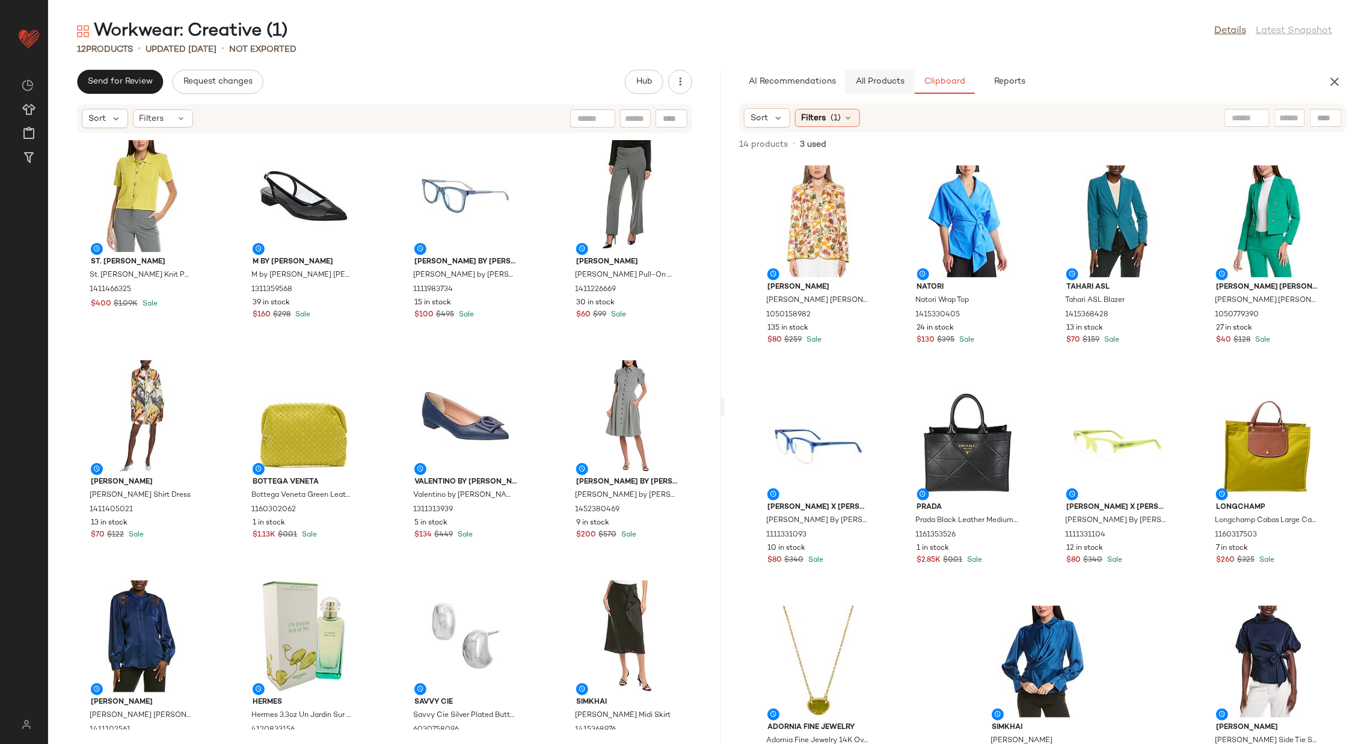
click at [872, 82] on span "All Products" at bounding box center [879, 82] width 49 height 10
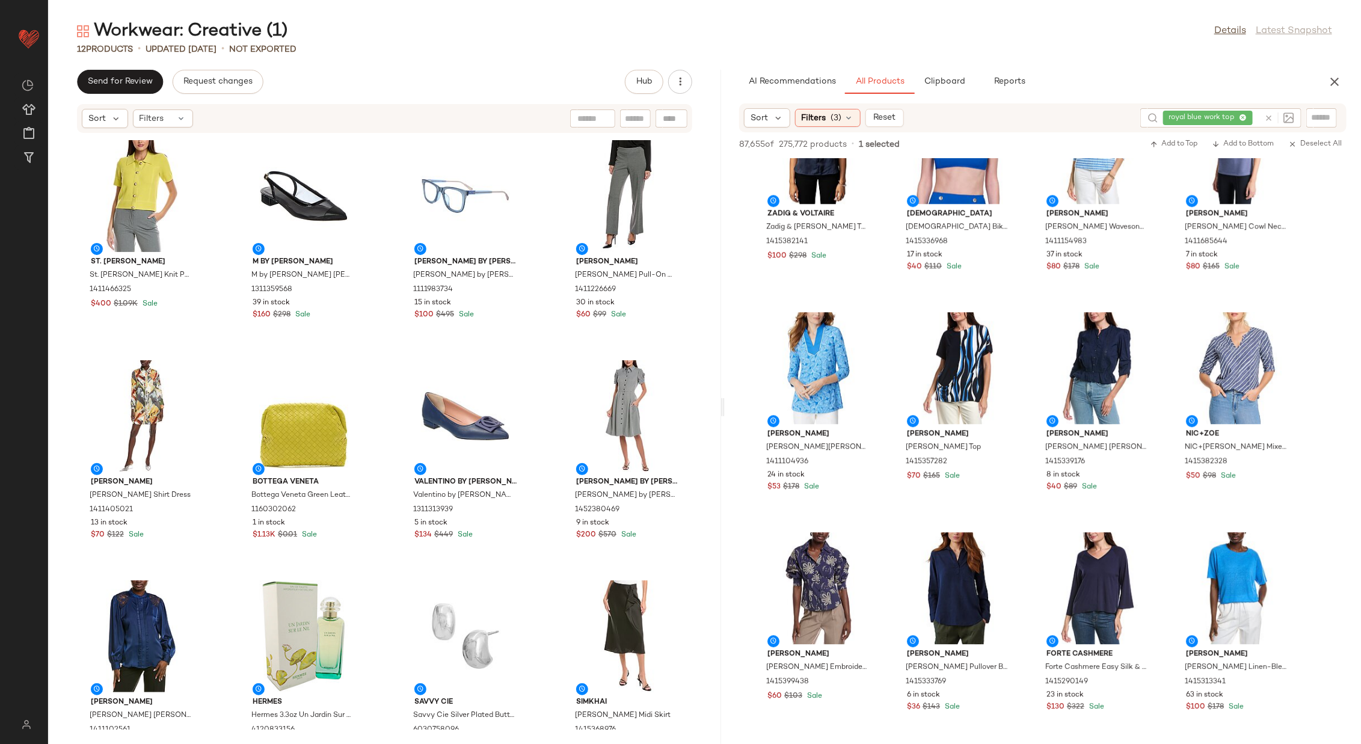
click at [1271, 118] on icon at bounding box center [1268, 118] width 9 height 9
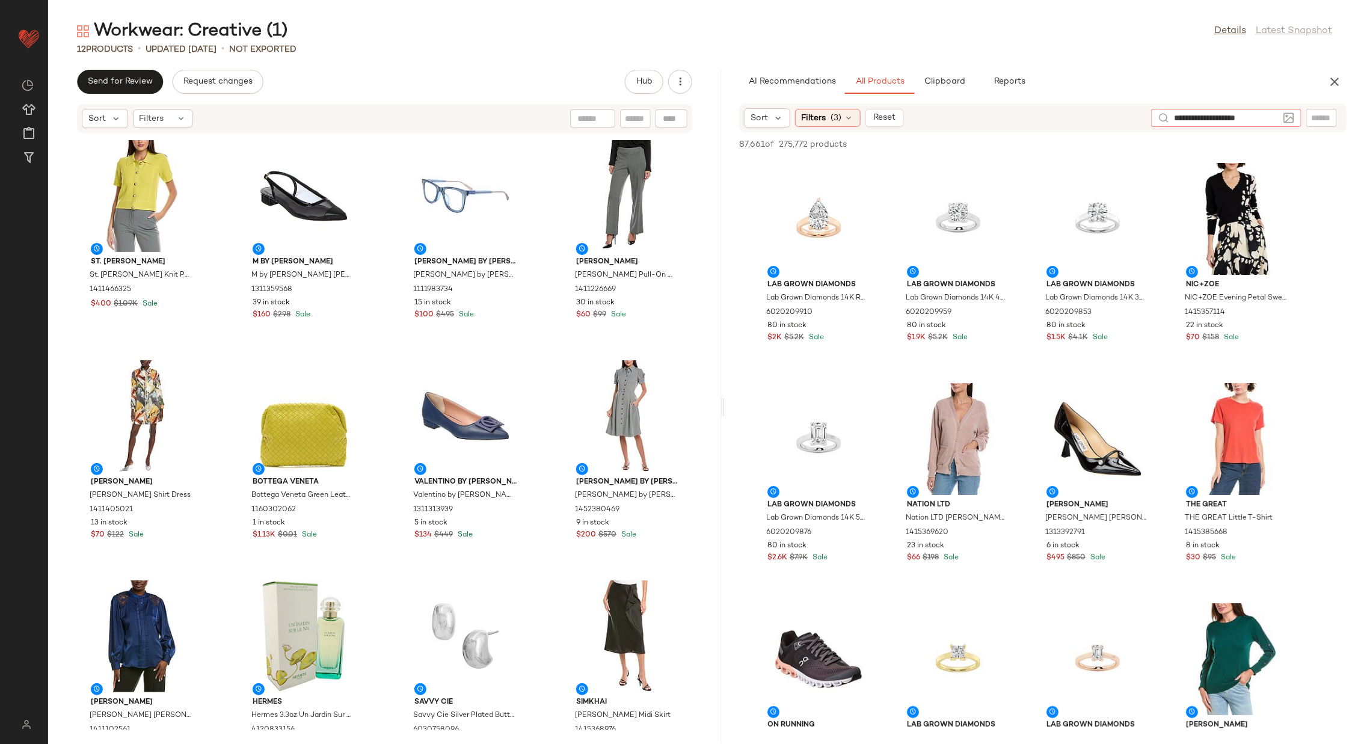
type input "**********"
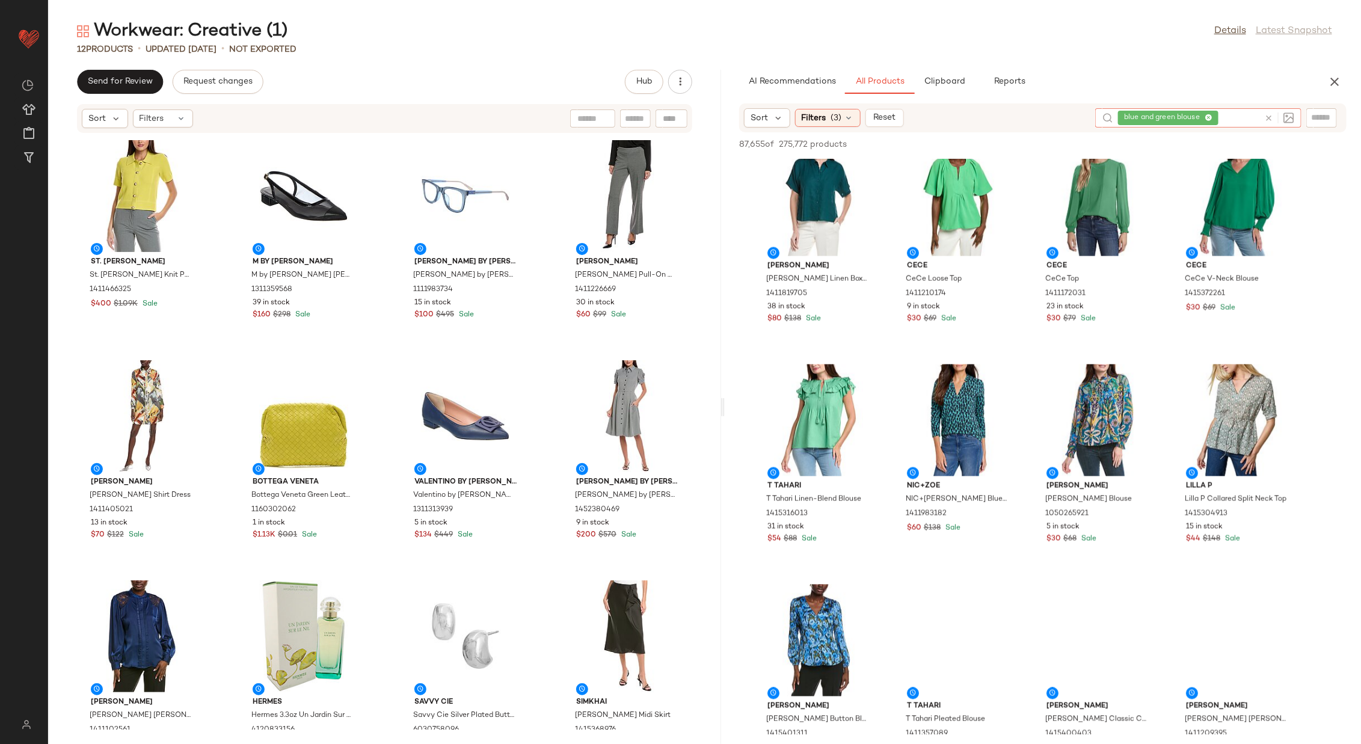
scroll to position [1122, 0]
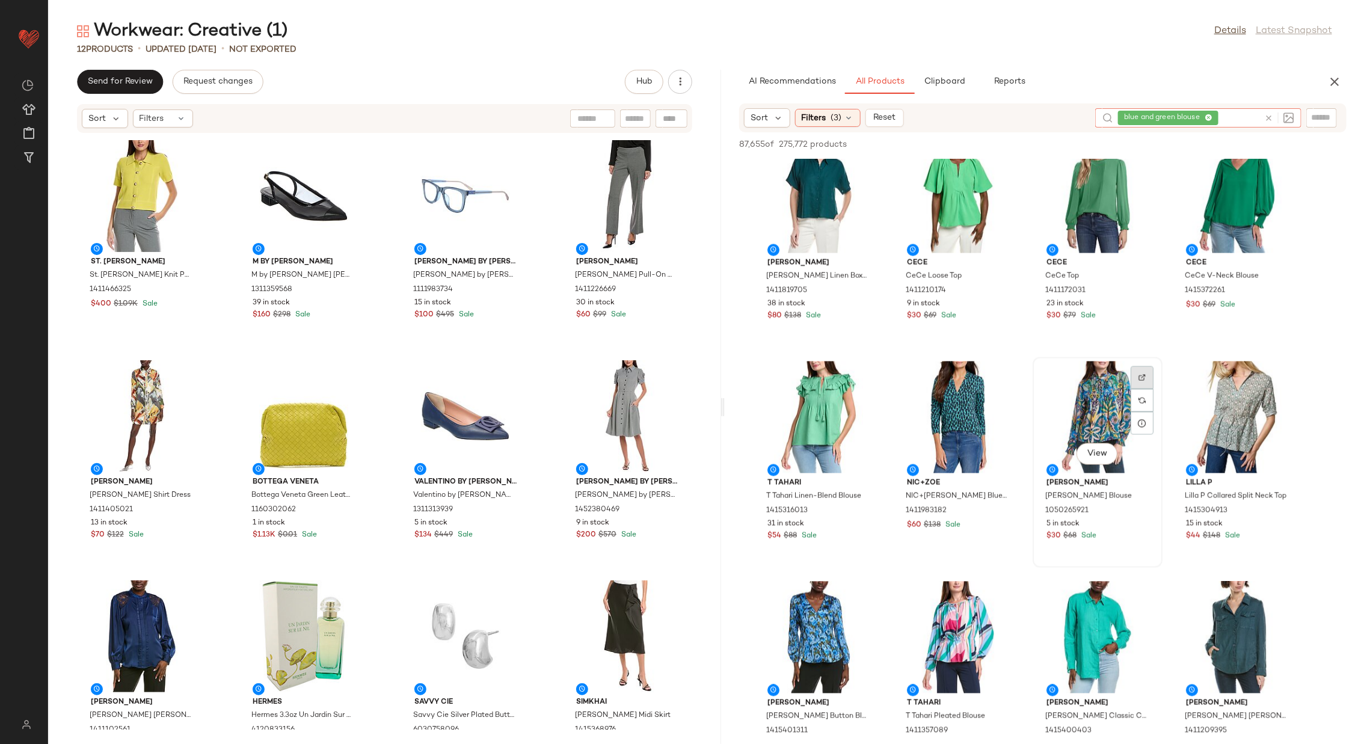
click at [1146, 377] on img at bounding box center [1142, 377] width 7 height 7
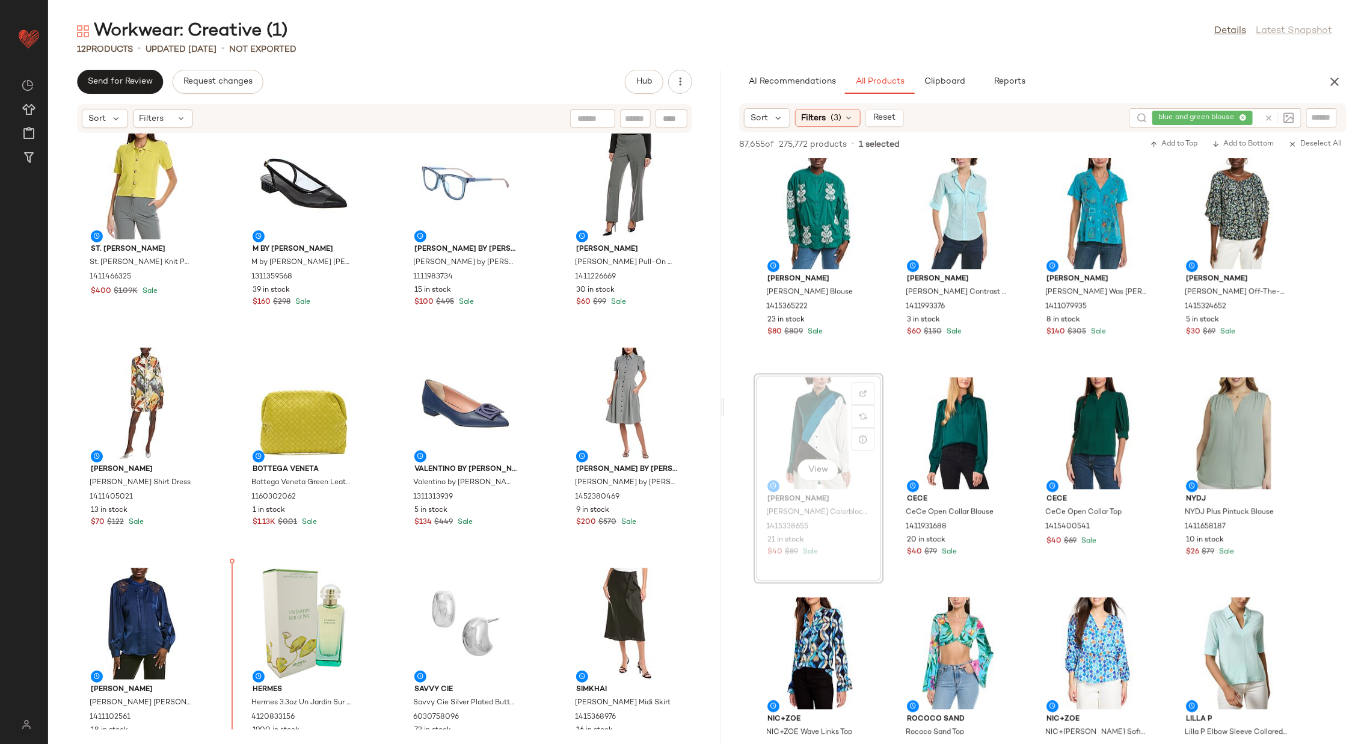
scroll to position [16, 0]
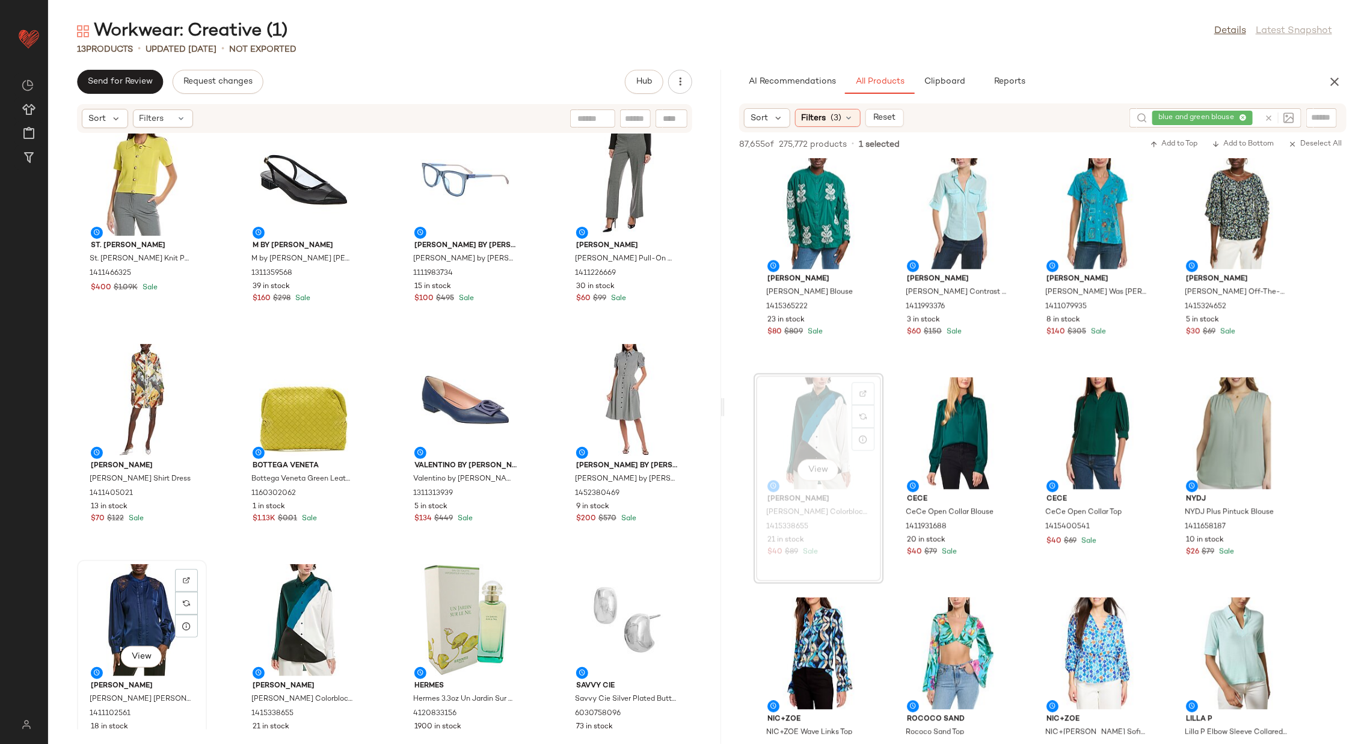
click at [134, 609] on div "View" at bounding box center [141, 620] width 121 height 112
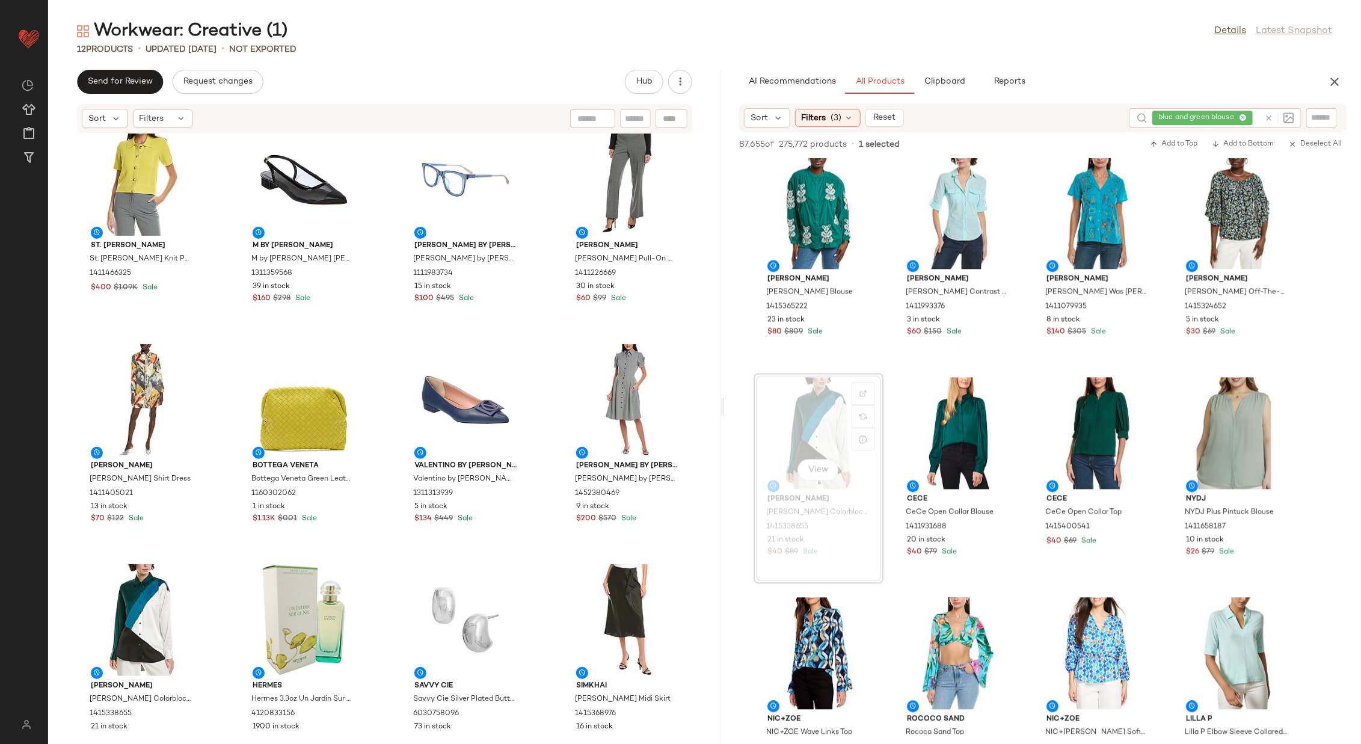
click at [1270, 116] on icon at bounding box center [1268, 118] width 9 height 9
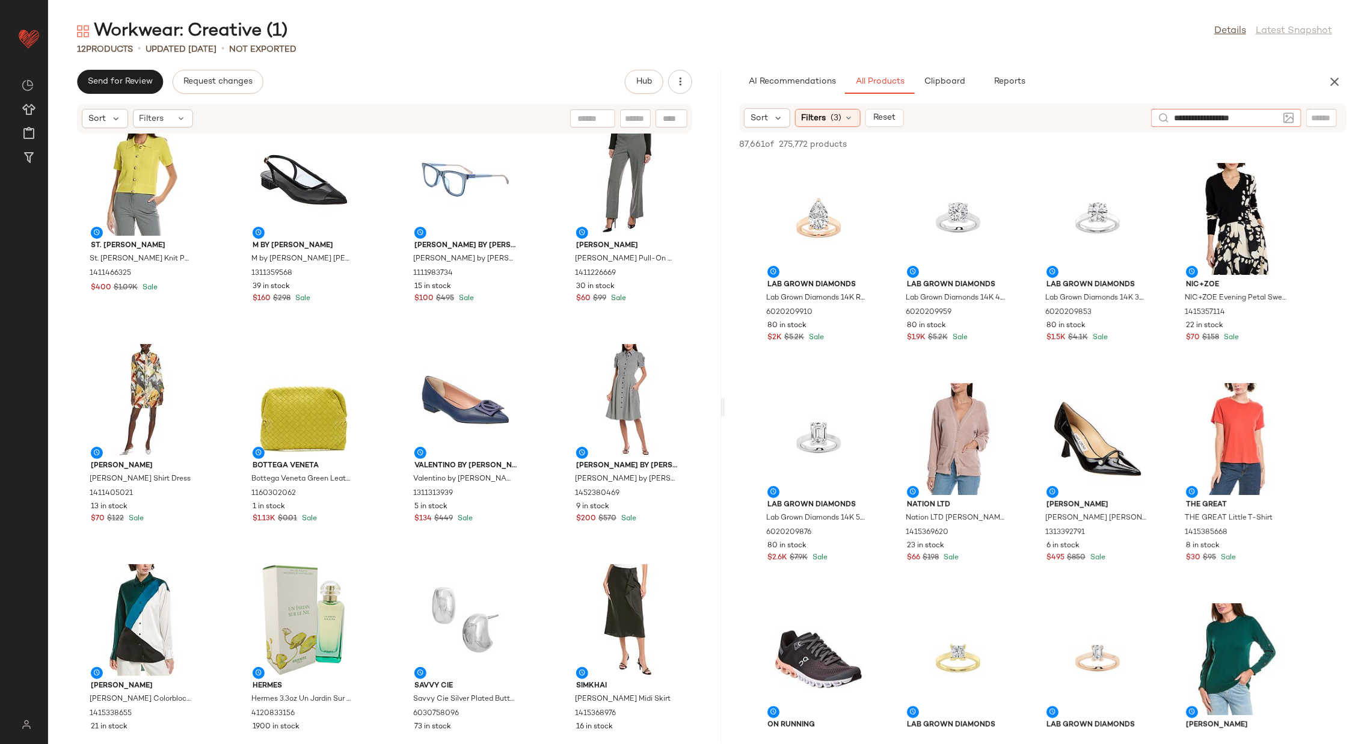
type input "**********"
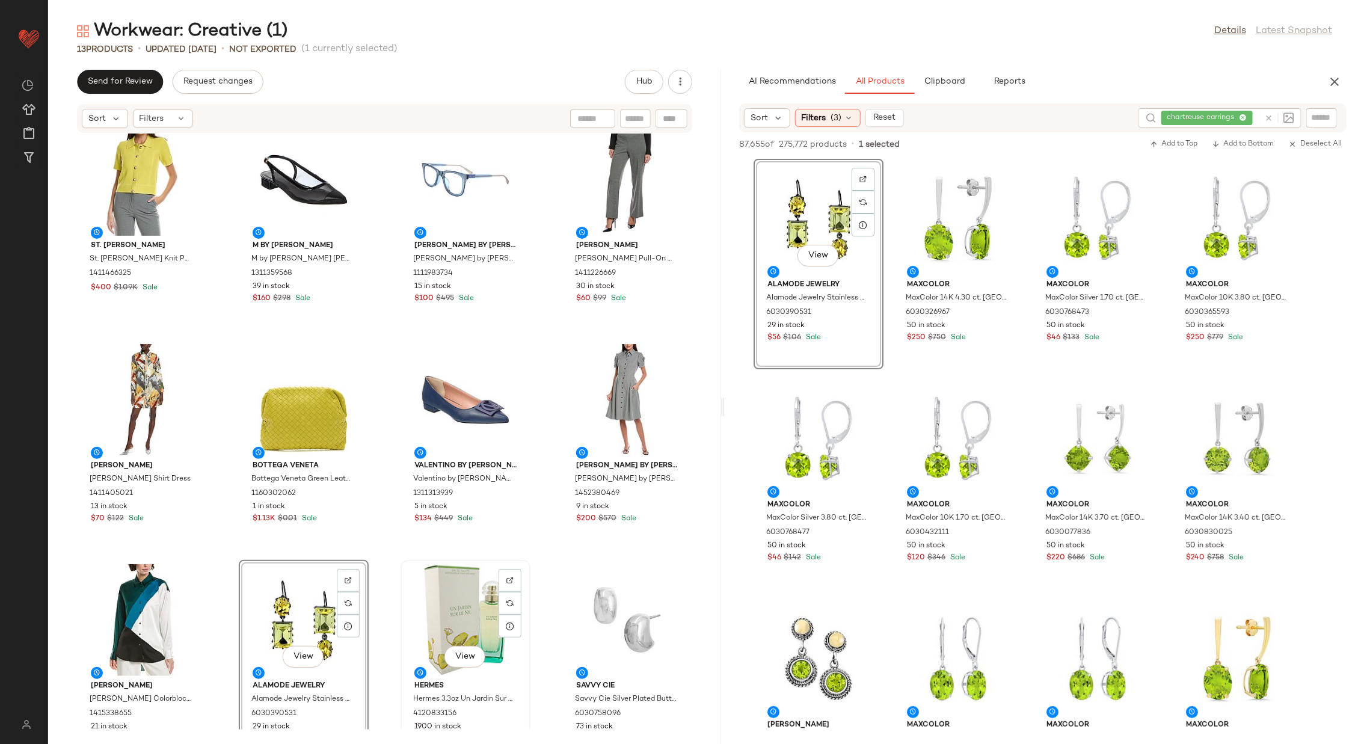
click at [432, 609] on div "View" at bounding box center [465, 620] width 121 height 112
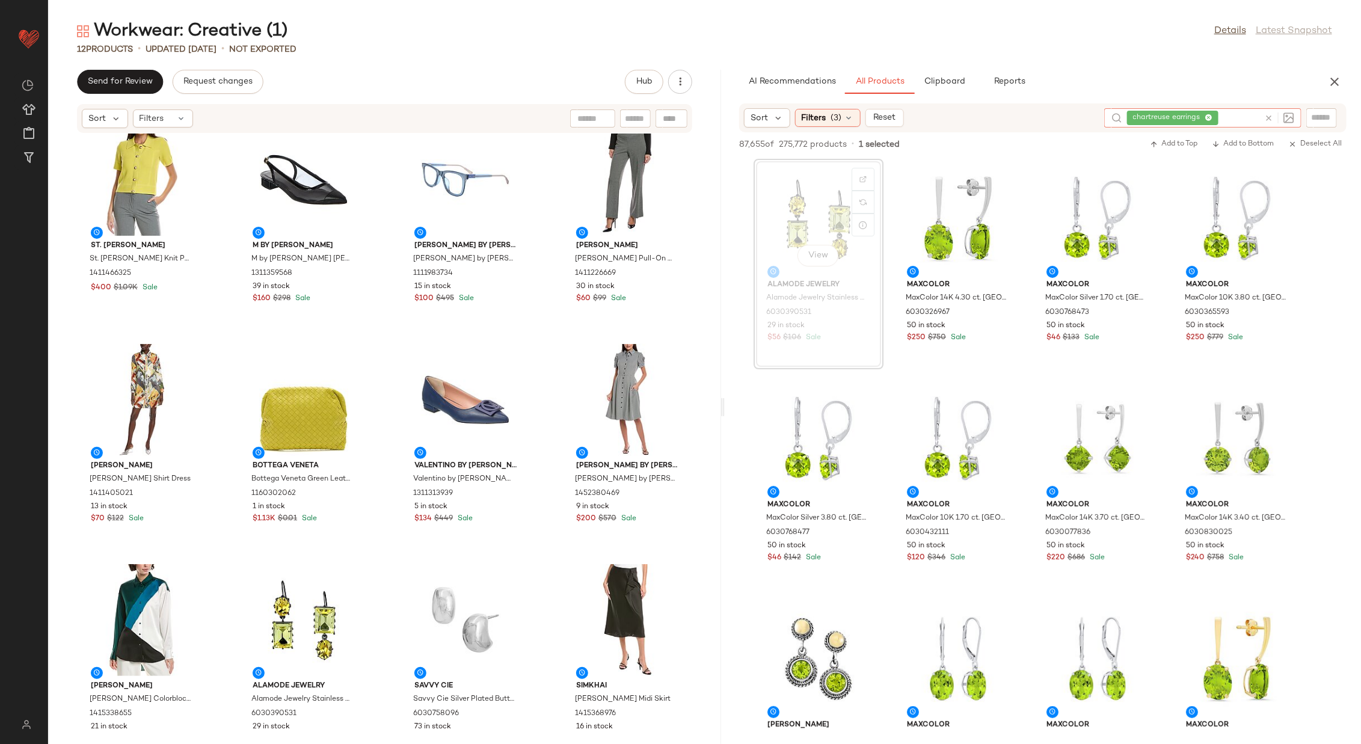
click at [1270, 116] on icon at bounding box center [1268, 118] width 9 height 9
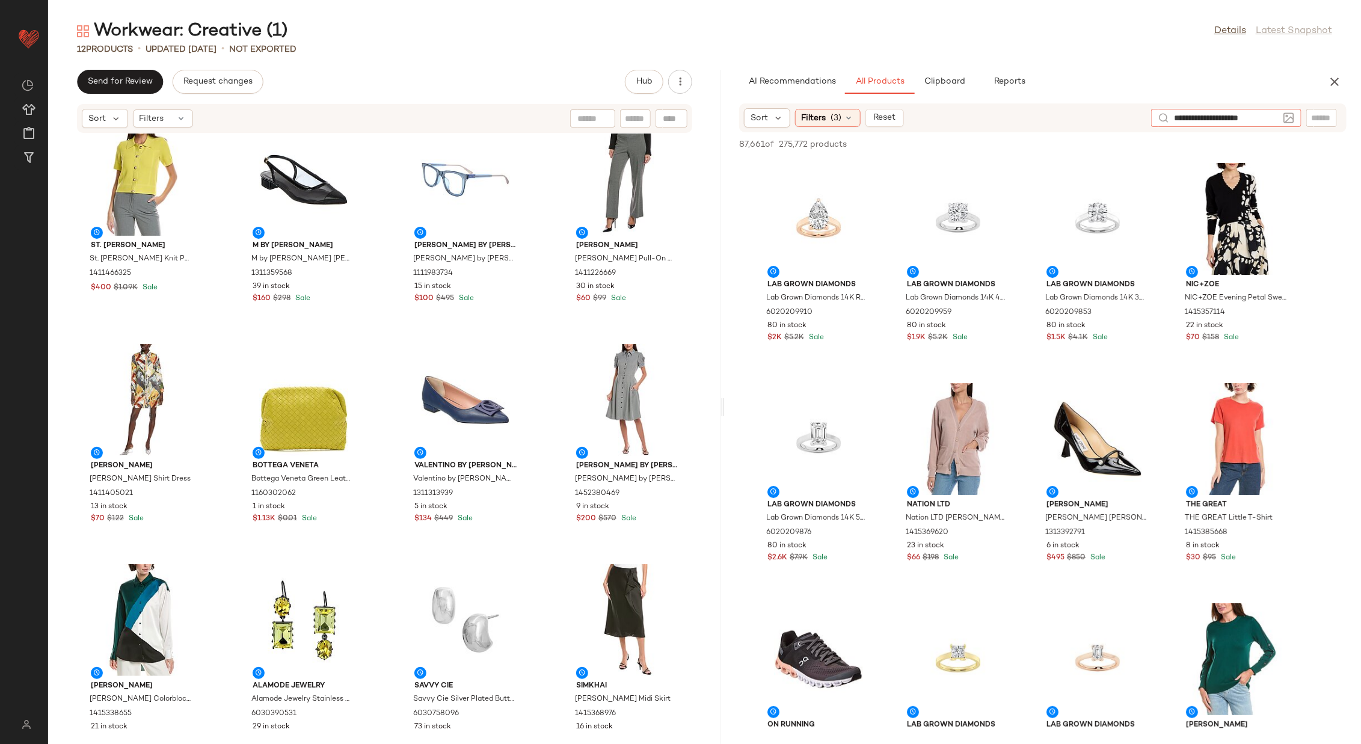
type input "**********"
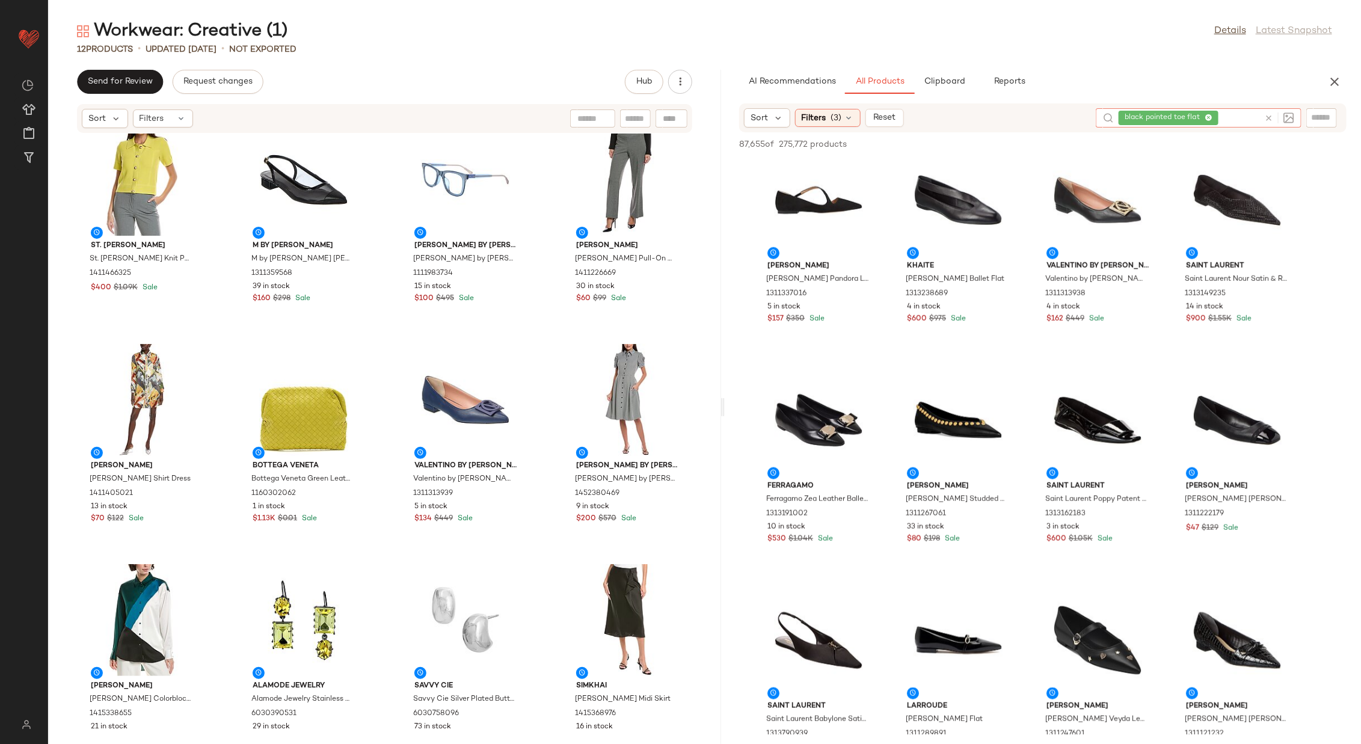
scroll to position [686, 0]
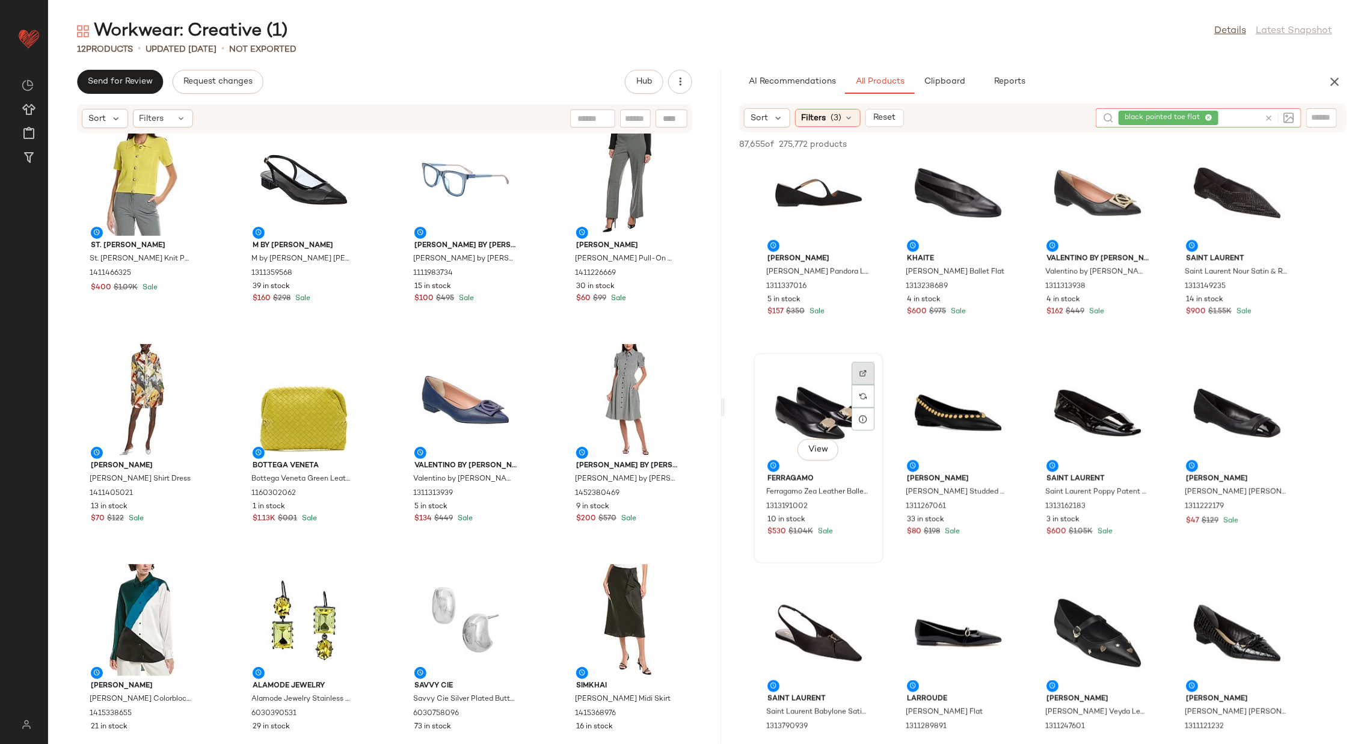
click at [866, 375] on img at bounding box center [862, 373] width 7 height 7
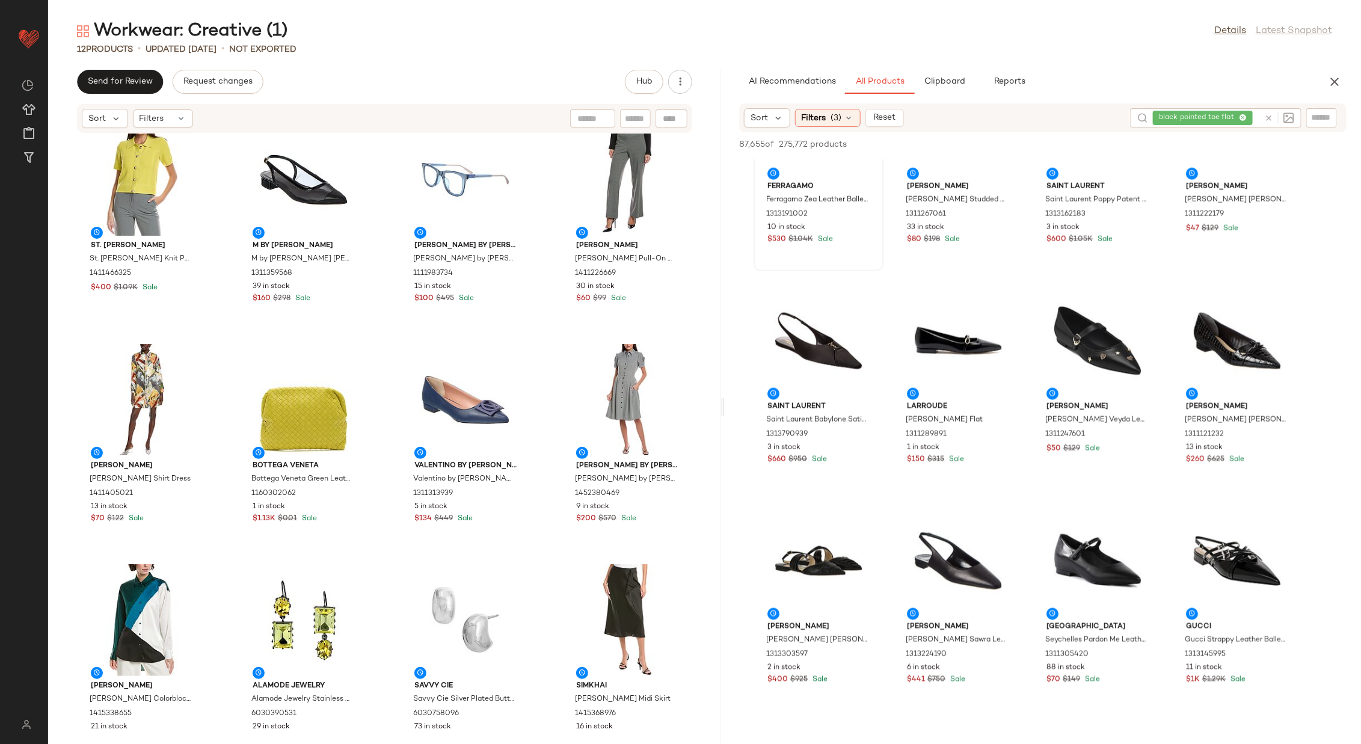
scroll to position [989, 0]
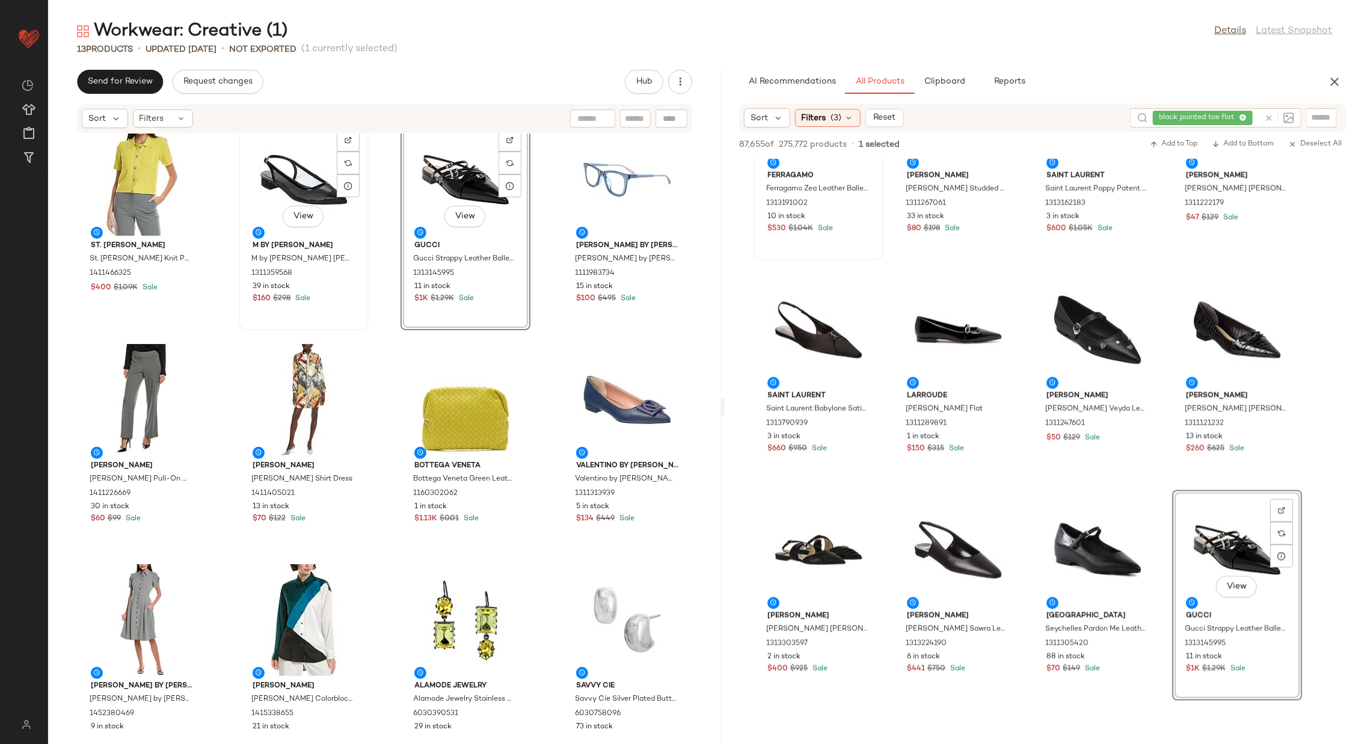
click at [298, 185] on div "View" at bounding box center [303, 180] width 121 height 112
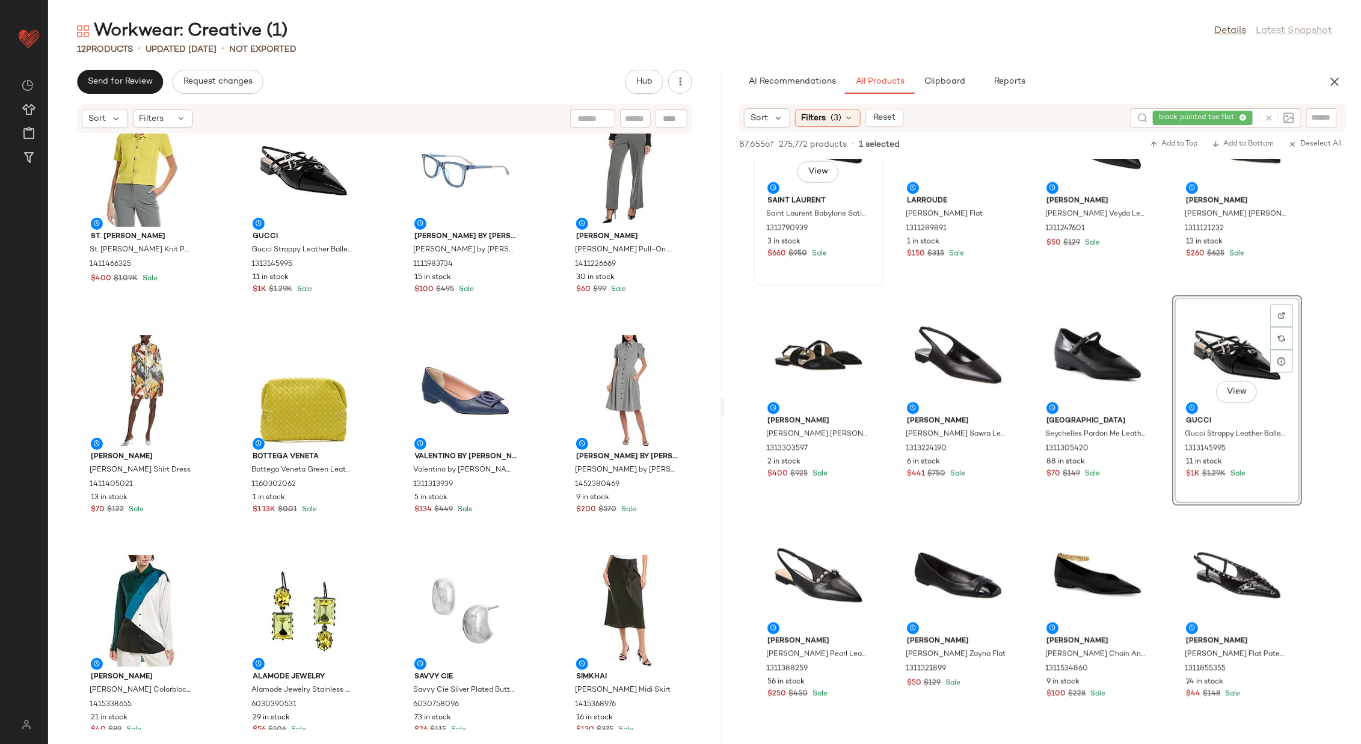
scroll to position [1193, 0]
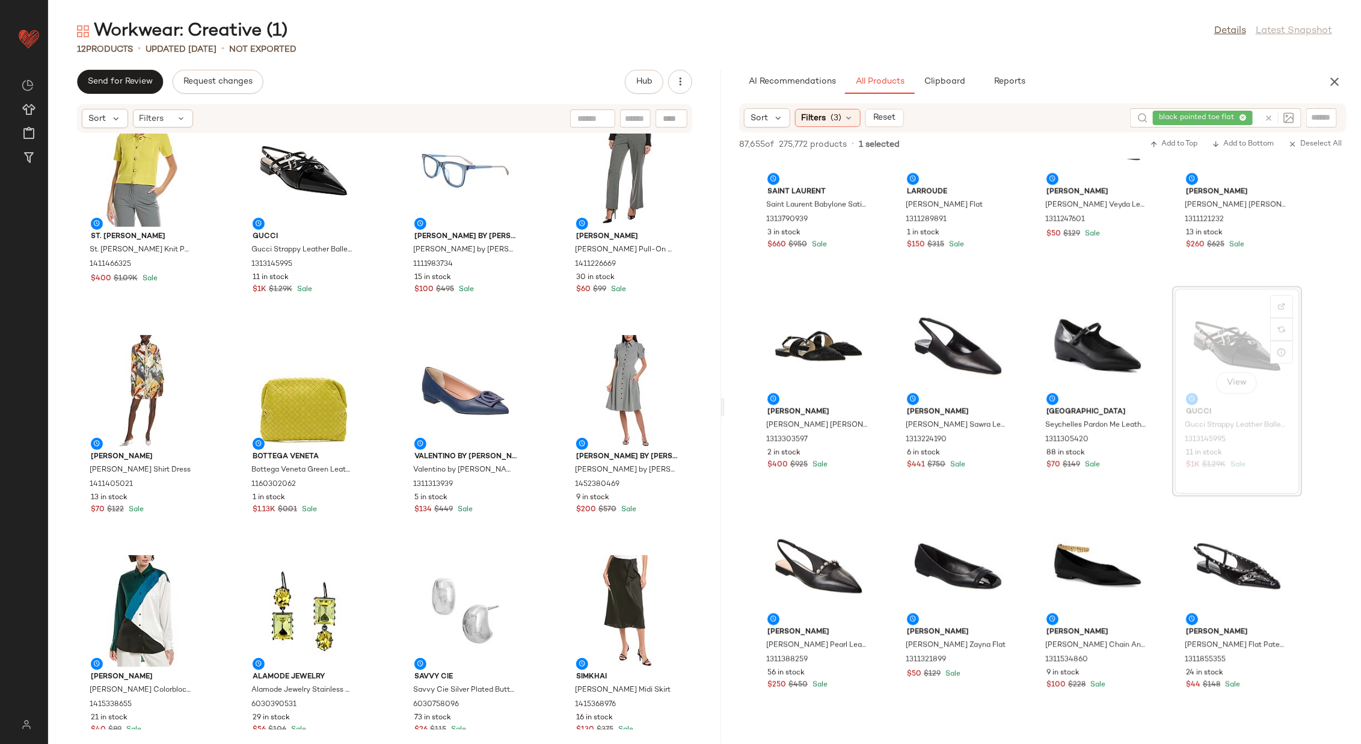
click at [1268, 117] on icon at bounding box center [1268, 118] width 9 height 9
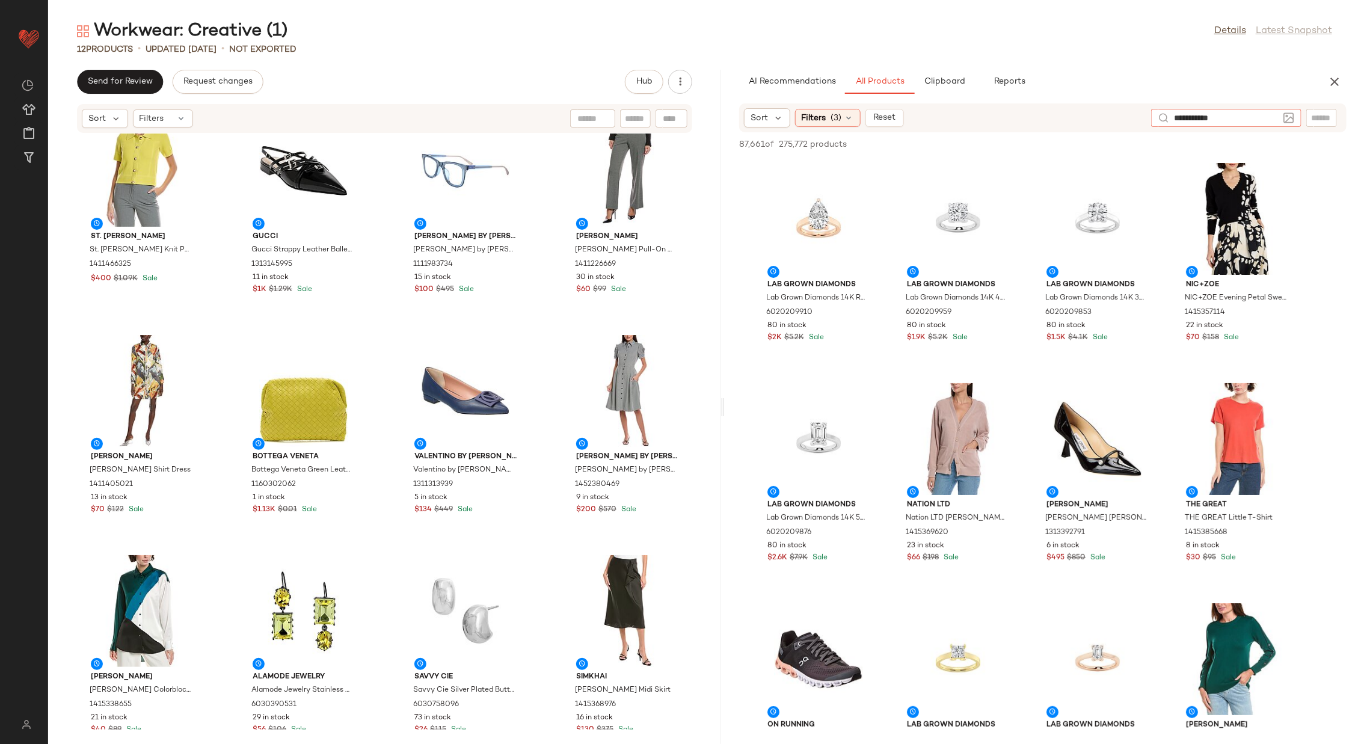
type input "**********"
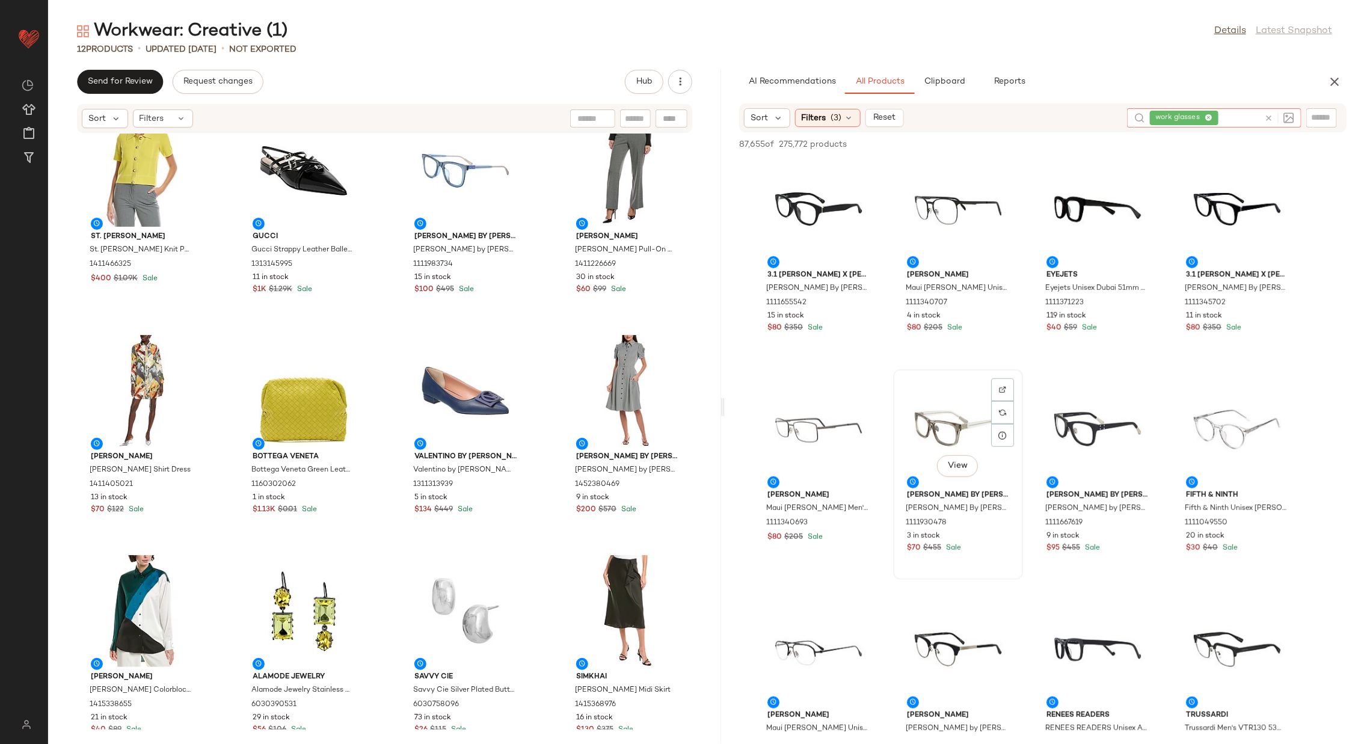
scroll to position [452, 0]
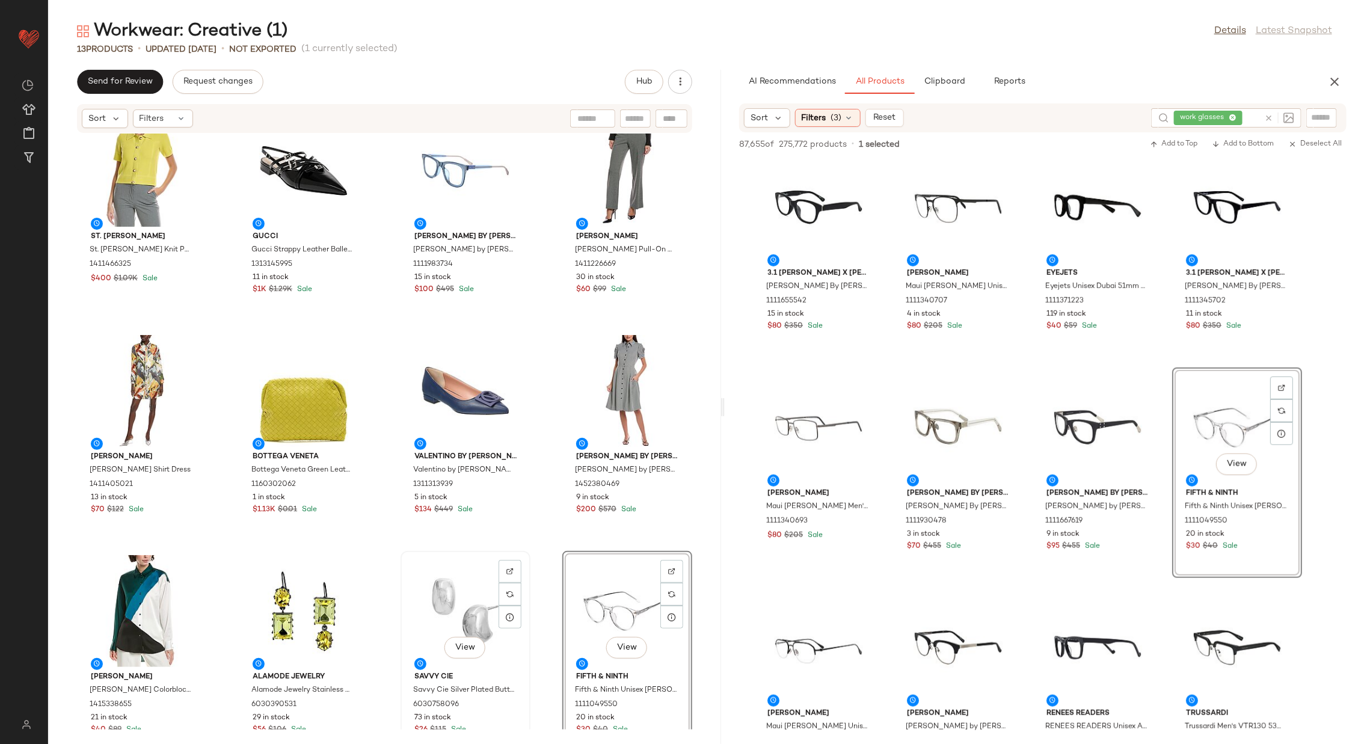
click at [457, 592] on div "View" at bounding box center [465, 611] width 121 height 112
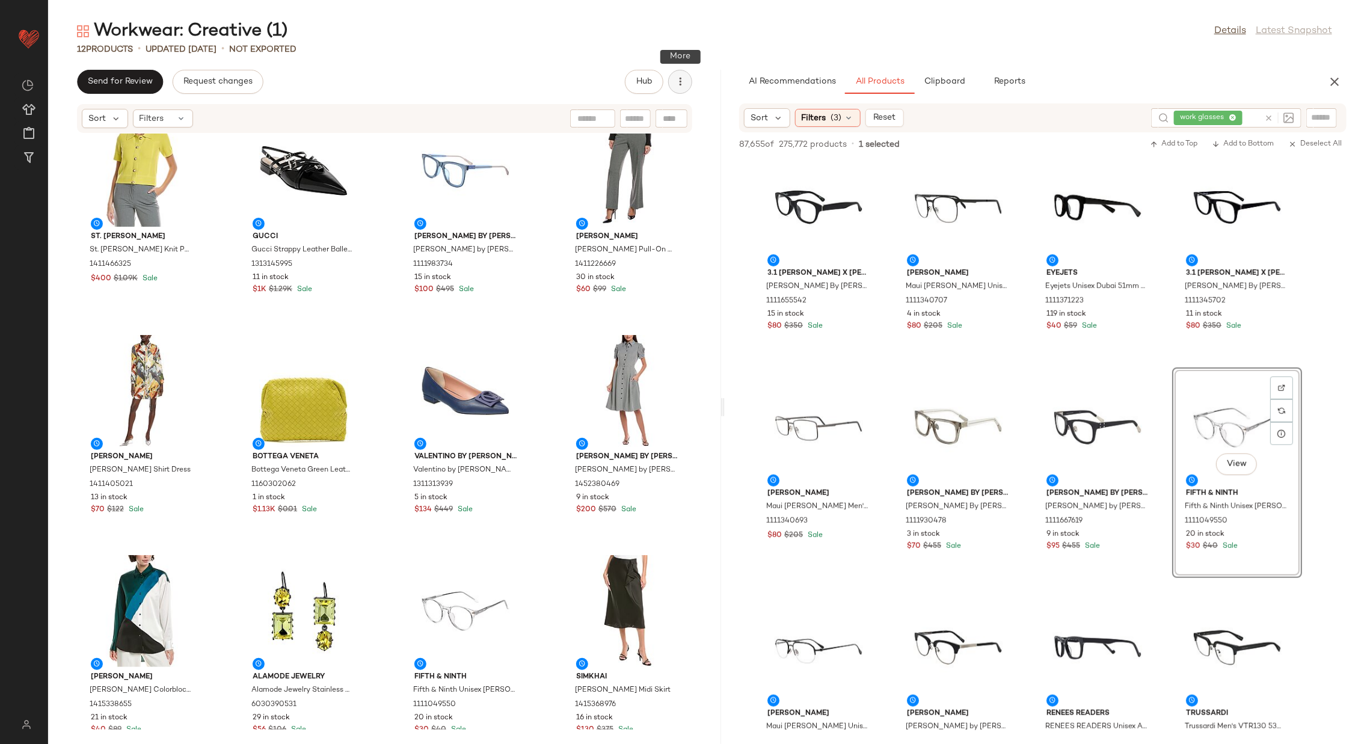
click at [678, 81] on icon "button" at bounding box center [680, 82] width 12 height 12
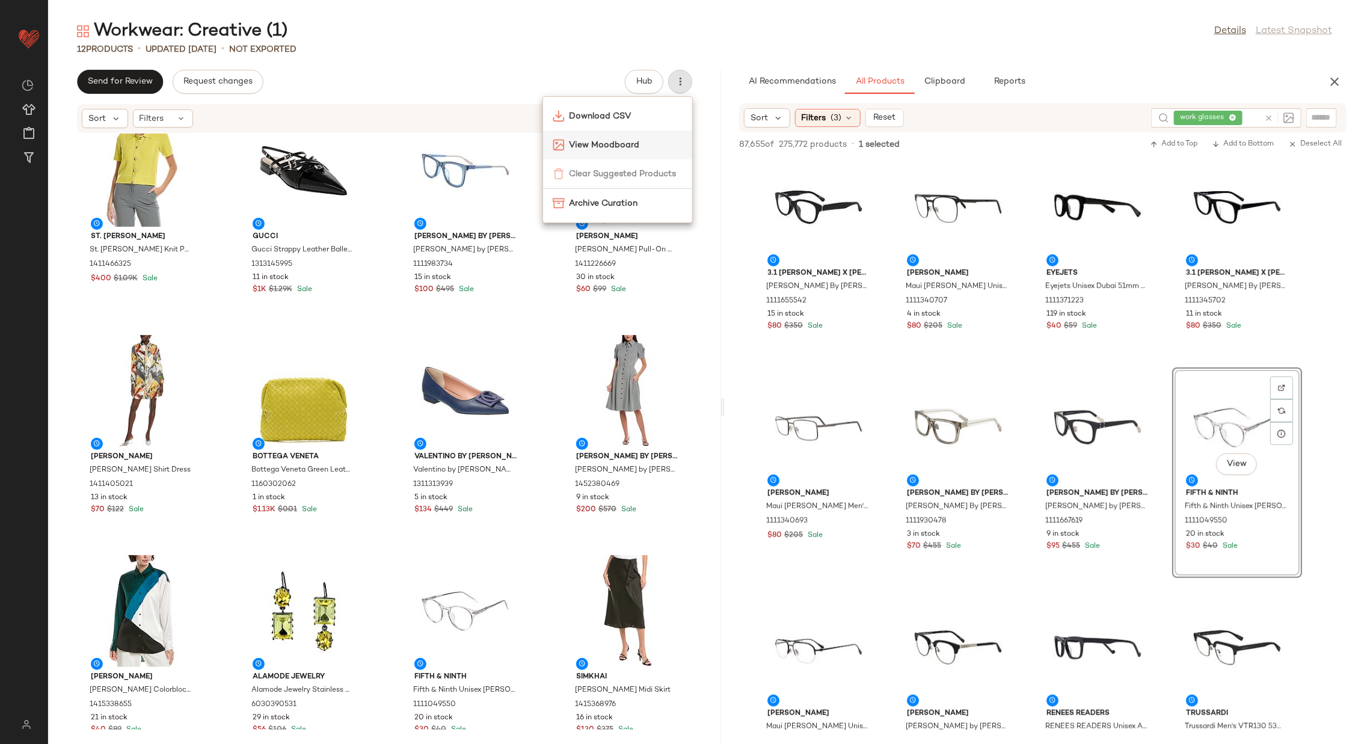
click at [636, 140] on span "View Moodboard" at bounding box center [626, 145] width 113 height 13
